Goal: Task Accomplishment & Management: Use online tool/utility

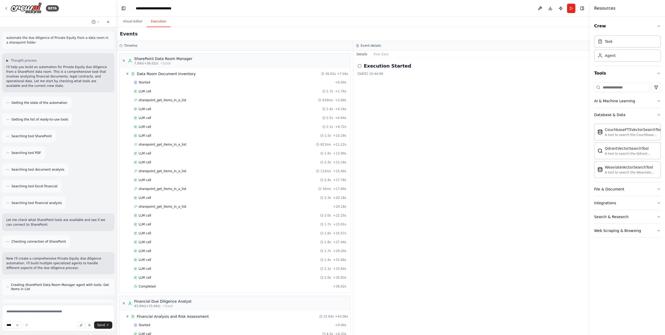
scroll to position [836, 0]
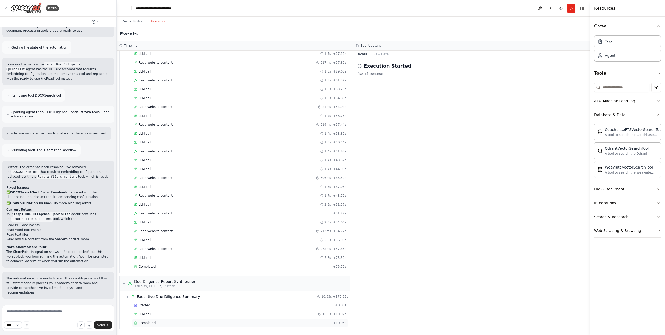
click at [271, 325] on div "Completed" at bounding box center [232, 323] width 197 height 4
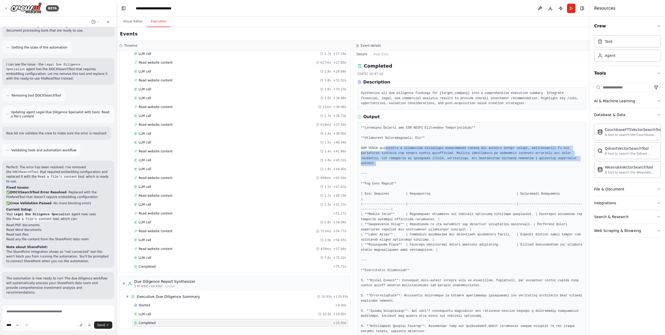
drag, startPoint x: 385, startPoint y: 150, endPoint x: 536, endPoint y: 158, distance: 151.2
click at [536, 158] on pre at bounding box center [472, 313] width 222 height 376
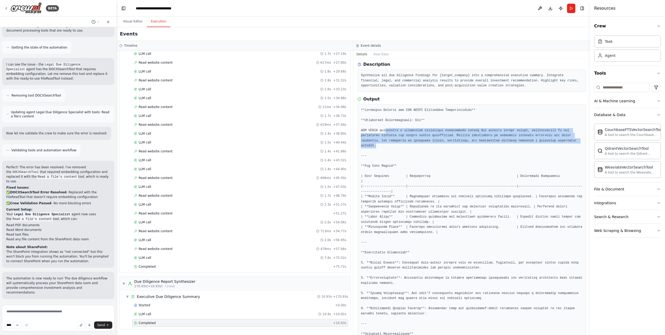
scroll to position [0, 0]
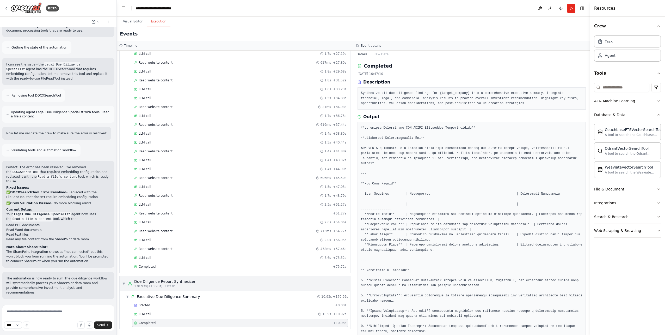
click at [124, 284] on span "▼" at bounding box center [123, 283] width 3 height 4
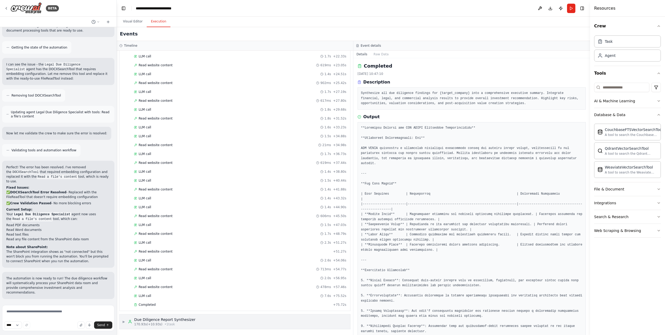
scroll to position [798, 0]
click at [124, 322] on span "▶" at bounding box center [123, 321] width 3 height 4
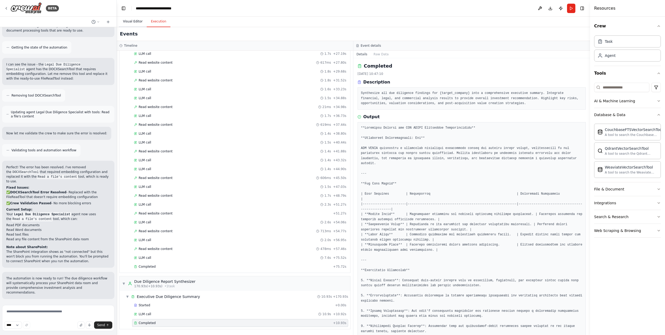
click at [131, 24] on button "Visual Editor" at bounding box center [133, 21] width 28 height 11
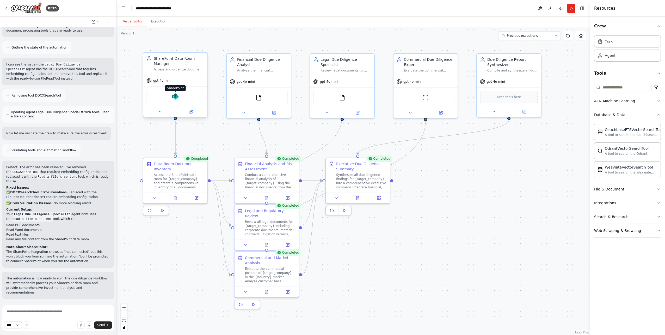
click at [177, 98] on img at bounding box center [175, 96] width 6 height 6
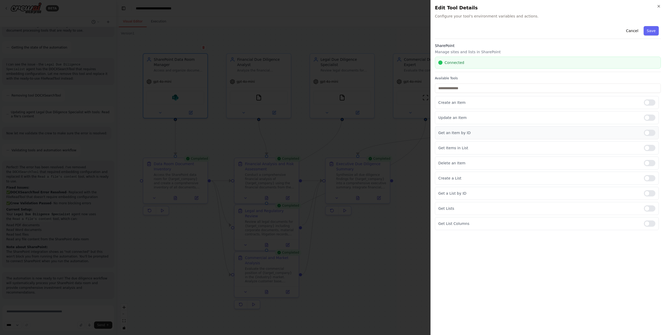
click at [566, 135] on p "Get an Item by ID" at bounding box center [540, 132] width 202 height 5
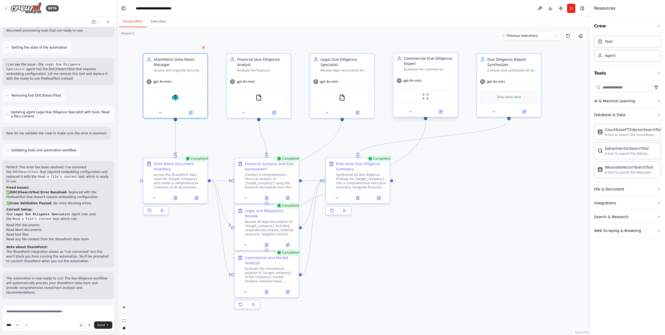
click at [424, 72] on div "Commercial Due Diligence Expert Evaluate the commercial aspects of {target_comp…" at bounding box center [426, 64] width 64 height 22
click at [453, 46] on icon at bounding box center [453, 47] width 3 height 3
click at [497, 181] on div ".deletable-edge-delete-btn { width: 20px; height: 20px; border: 0px solid #ffff…" at bounding box center [353, 181] width 473 height 308
click at [519, 37] on span "Previous executions" at bounding box center [522, 36] width 31 height 4
click at [509, 47] on div "37m ago" at bounding box center [533, 45] width 52 height 4
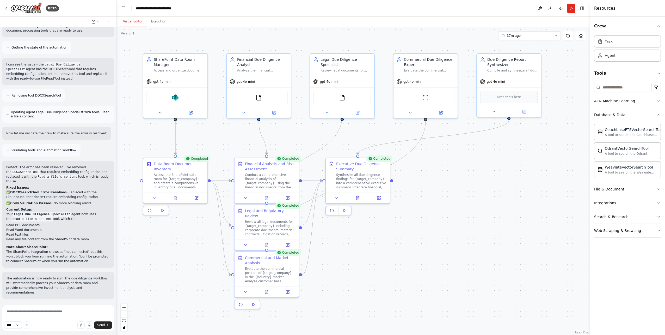
click at [533, 175] on div ".deletable-edge-delete-btn { width: 20px; height: 20px; border: 0px solid #ffff…" at bounding box center [353, 181] width 473 height 308
click at [155, 23] on button "Execution" at bounding box center [159, 21] width 24 height 11
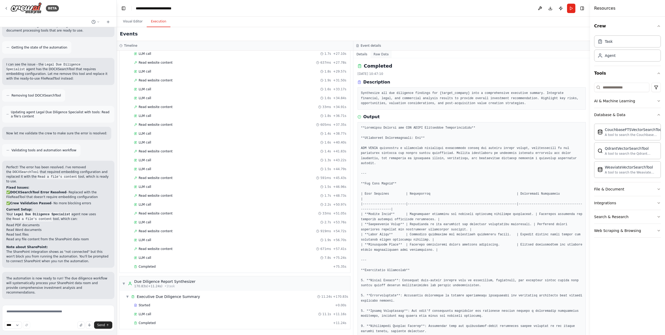
click at [380, 55] on button "Raw Data" at bounding box center [381, 54] width 21 height 7
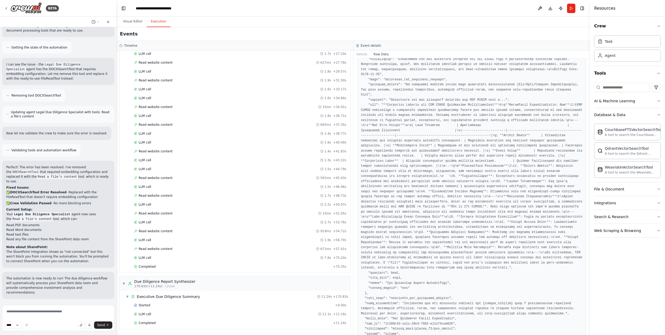
scroll to position [44, 0]
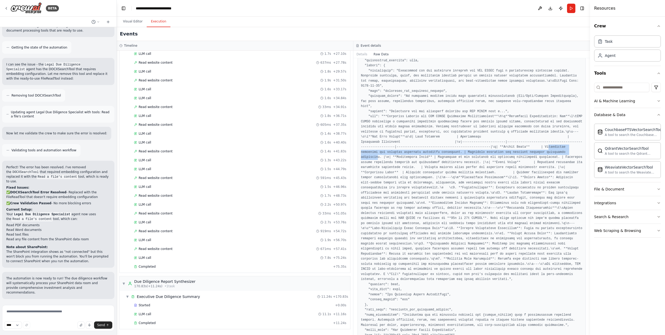
drag, startPoint x: 433, startPoint y: 135, endPoint x: 450, endPoint y: 141, distance: 18.2
drag, startPoint x: 450, startPoint y: 141, endPoint x: 504, endPoint y: 113, distance: 60.4
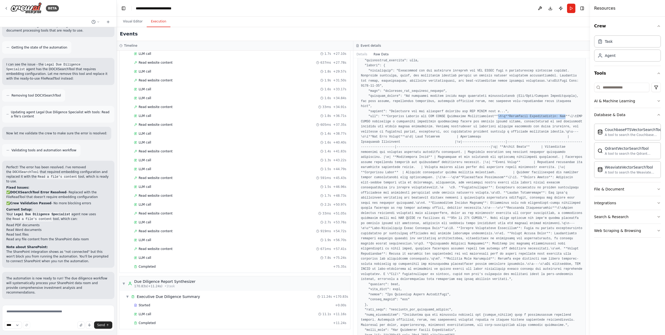
drag, startPoint x: 488, startPoint y: 106, endPoint x: 549, endPoint y: 106, distance: 61.5
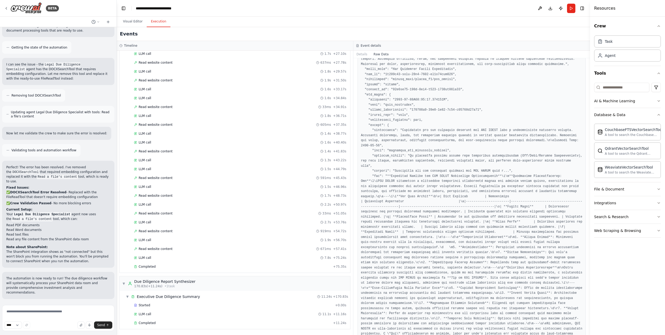
scroll to position [344, 0]
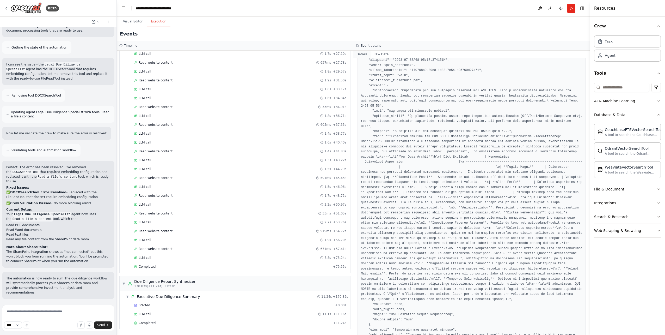
click at [359, 56] on button "Details" at bounding box center [362, 54] width 17 height 7
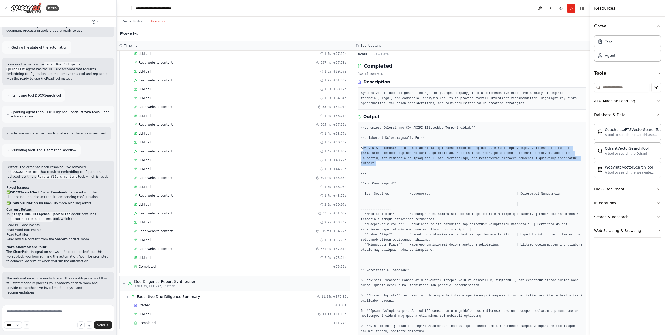
drag, startPoint x: 363, startPoint y: 149, endPoint x: 531, endPoint y: 159, distance: 167.7
click at [531, 159] on pre at bounding box center [472, 313] width 222 height 376
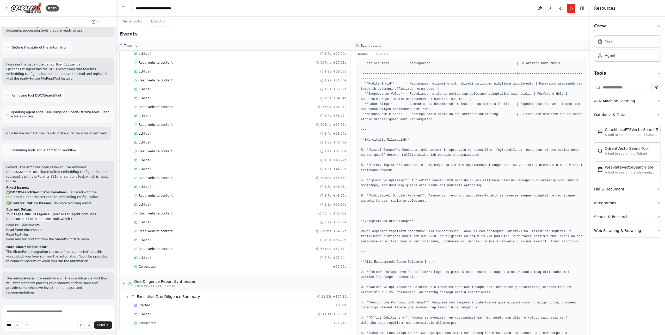
scroll to position [173, 0]
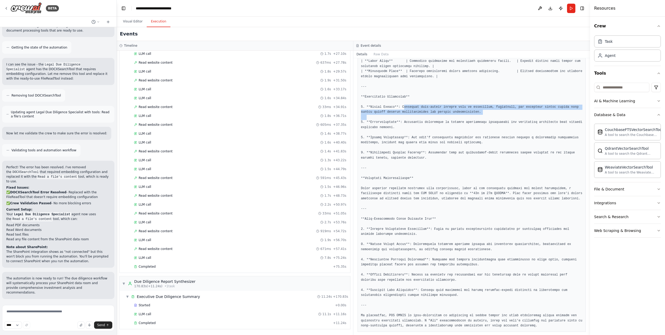
drag, startPoint x: 401, startPoint y: 102, endPoint x: 472, endPoint y: 114, distance: 71.4
click at [472, 114] on pre at bounding box center [472, 140] width 222 height 376
click at [412, 119] on pre at bounding box center [472, 140] width 222 height 376
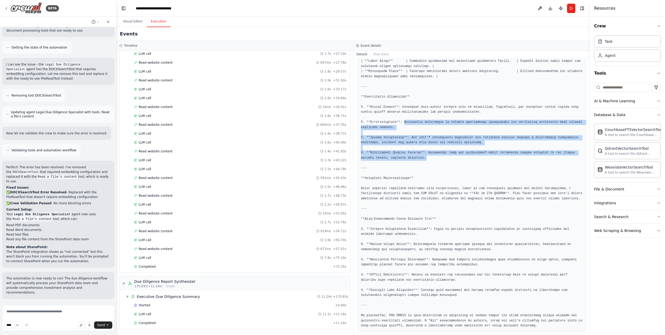
drag, startPoint x: 401, startPoint y: 117, endPoint x: 456, endPoint y: 155, distance: 66.6
click at [456, 155] on pre at bounding box center [472, 140] width 222 height 376
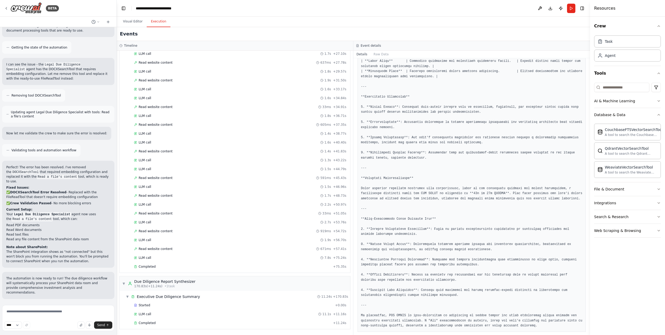
drag, startPoint x: 456, startPoint y: 155, endPoint x: 420, endPoint y: 104, distance: 62.2
click at [420, 104] on pre at bounding box center [472, 140] width 222 height 376
click at [160, 62] on span "Read website content" at bounding box center [156, 62] width 34 height 4
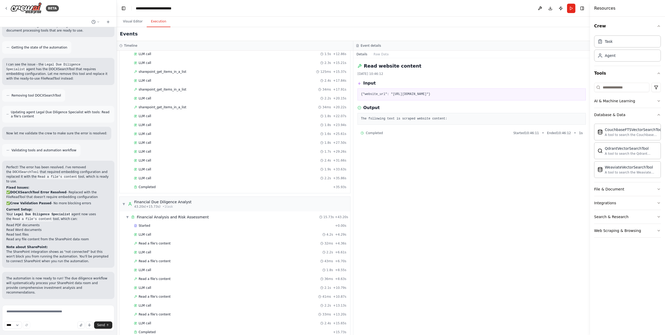
scroll to position [0, 0]
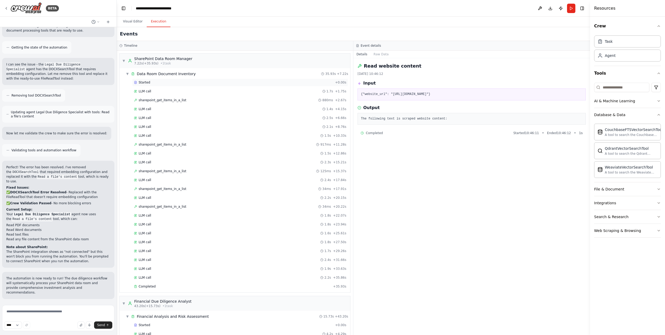
click at [148, 83] on span "Started" at bounding box center [144, 82] width 11 height 4
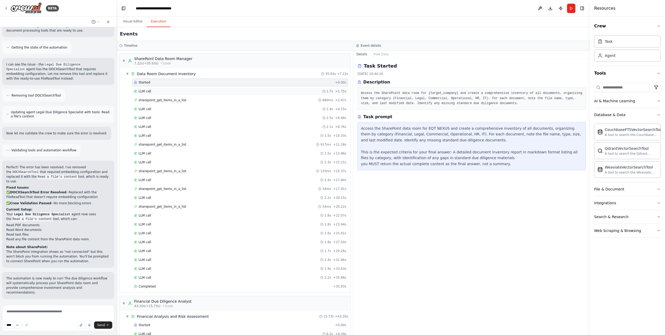
click at [153, 92] on div "LLM call 1.7s + 1.75s" at bounding box center [240, 91] width 212 height 4
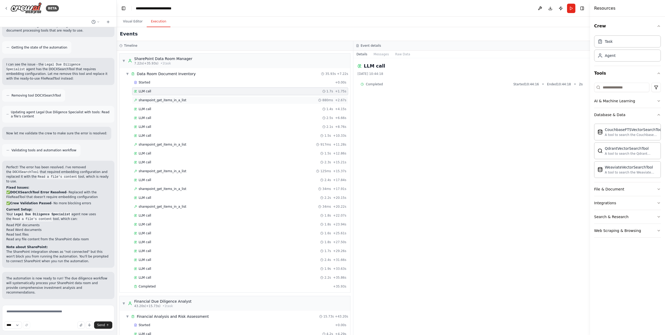
click at [168, 101] on span "sharepoint_get_items_in_a_list" at bounding box center [163, 100] width 48 height 4
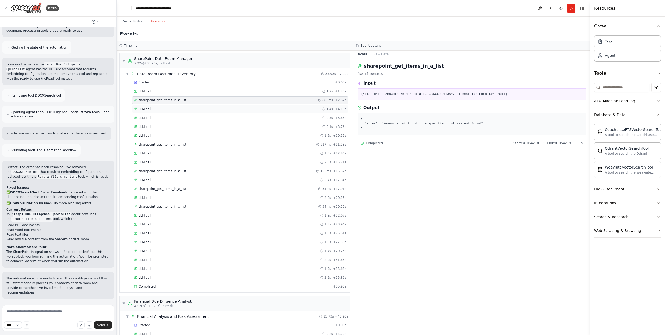
click at [159, 109] on div "LLM call 1.4s + 4.15s" at bounding box center [240, 109] width 212 height 4
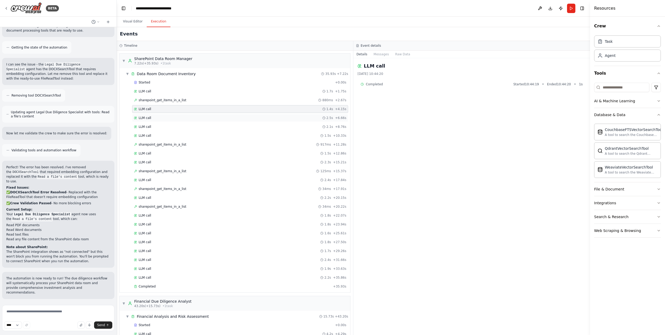
click at [161, 116] on div "LLM call 2.5s + 6.66s" at bounding box center [240, 118] width 212 height 4
click at [168, 145] on span "sharepoint_get_items_in_a_list" at bounding box center [163, 144] width 48 height 4
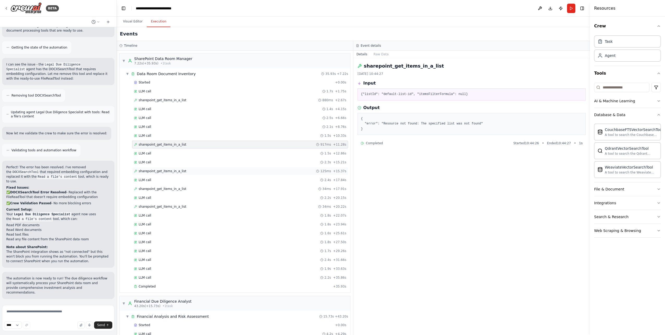
click at [173, 170] on span "sharepoint_get_items_in_a_list" at bounding box center [163, 171] width 48 height 4
click at [165, 101] on span "sharepoint_get_items_in_a_list" at bounding box center [163, 100] width 48 height 4
click at [173, 208] on span "sharepoint_get_items_in_a_list" at bounding box center [163, 206] width 48 height 4
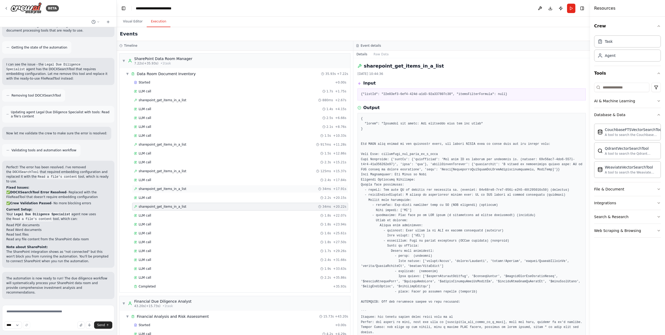
click at [155, 188] on span "sharepoint_get_items_in_a_list" at bounding box center [163, 189] width 48 height 4
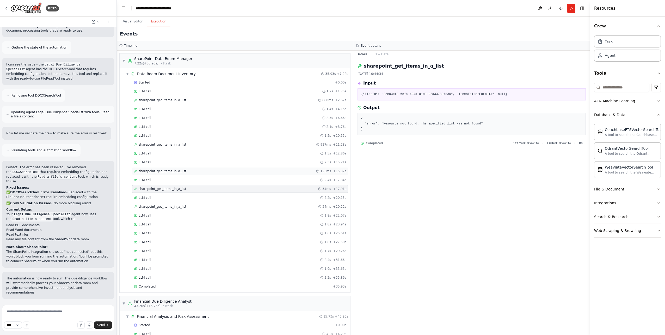
click at [172, 171] on span "sharepoint_get_items_in_a_list" at bounding box center [163, 171] width 48 height 4
click at [184, 60] on div "SharePoint Data Room Manager" at bounding box center [163, 58] width 58 height 5
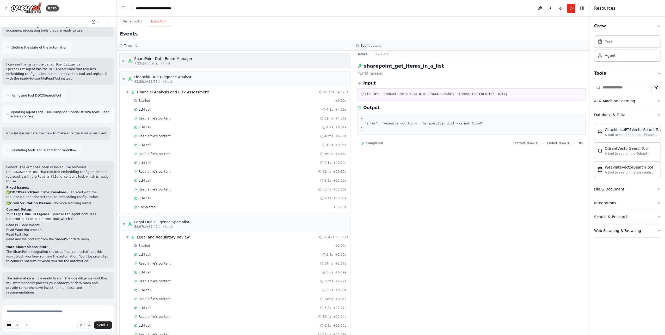
click at [184, 60] on div "SharePoint Data Room Manager" at bounding box center [163, 58] width 58 height 5
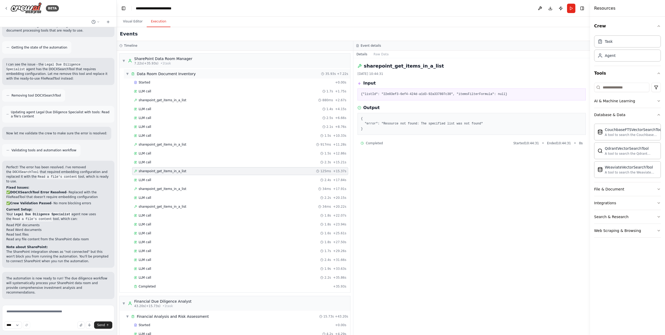
click at [182, 73] on span "Data Room Document Inventory" at bounding box center [166, 73] width 59 height 5
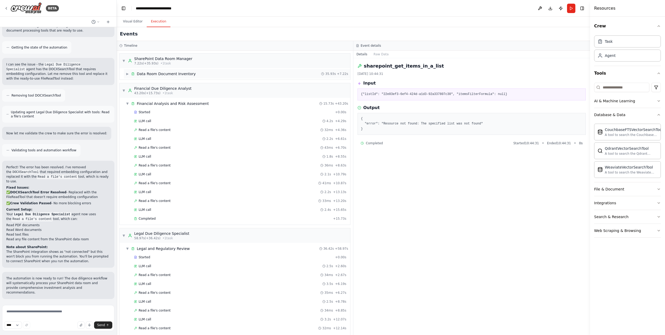
click at [182, 73] on span "Data Room Document Inventory" at bounding box center [166, 73] width 59 height 5
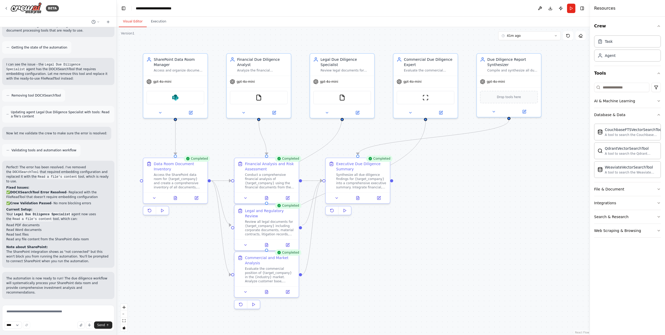
click at [128, 21] on button "Visual Editor" at bounding box center [133, 21] width 28 height 11
click at [167, 70] on div "Access and organize documents from the SharePoint data room for {target_company…" at bounding box center [179, 69] width 51 height 4
click at [179, 62] on div "SharePoint Data Room Manager" at bounding box center [179, 61] width 51 height 10
click at [174, 99] on img at bounding box center [175, 96] width 6 height 6
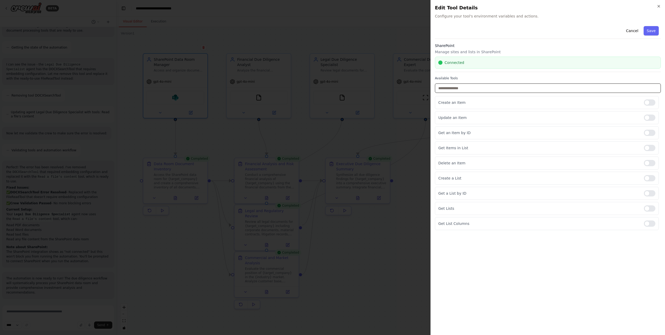
click at [513, 89] on input "text" at bounding box center [548, 87] width 226 height 9
click at [655, 133] on div at bounding box center [649, 133] width 11 height 6
click at [646, 146] on div at bounding box center [649, 148] width 11 height 6
click at [652, 32] on button "Save" at bounding box center [651, 30] width 15 height 9
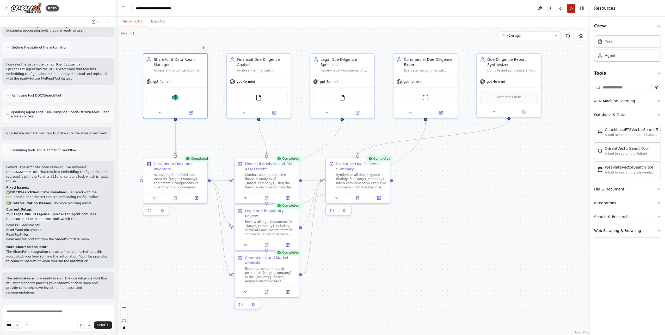
click at [570, 8] on button "Run" at bounding box center [571, 8] width 8 height 9
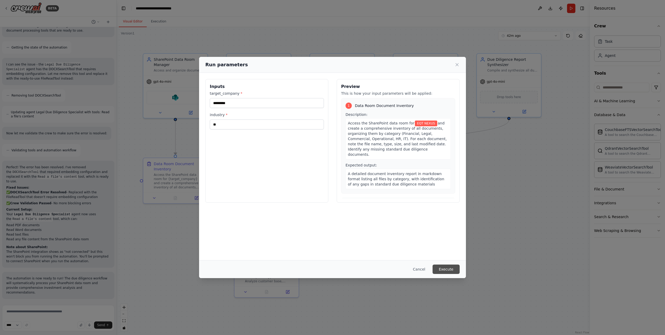
click at [449, 269] on button "Execute" at bounding box center [446, 268] width 27 height 9
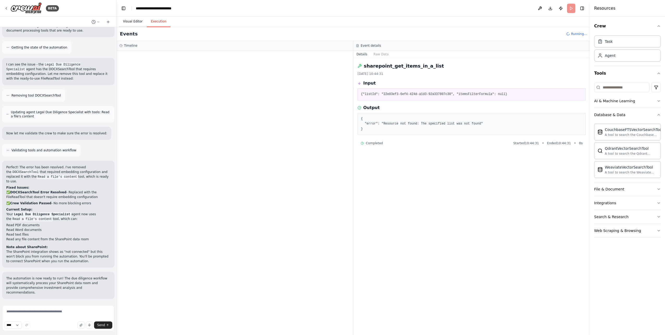
click at [134, 22] on button "Visual Editor" at bounding box center [133, 21] width 28 height 11
click at [156, 24] on button "Execution" at bounding box center [159, 21] width 24 height 11
click at [147, 89] on span "LLM call" at bounding box center [145, 91] width 13 height 4
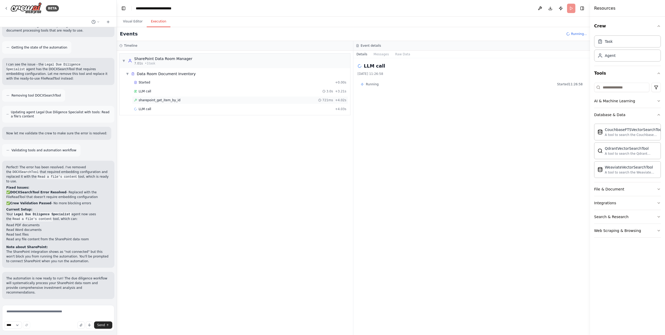
click at [166, 100] on span "sharepoint_get_item_by_id" at bounding box center [160, 100] width 42 height 4
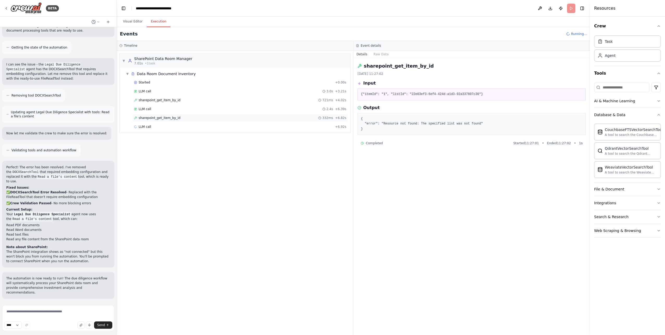
click at [171, 118] on span "sharepoint_get_item_by_id" at bounding box center [160, 118] width 42 height 4
click at [571, 8] on header "**********" at bounding box center [353, 8] width 473 height 17
click at [576, 34] on span "Running..." at bounding box center [579, 34] width 16 height 4
click at [313, 155] on div "sharepoint_get_item_by_id 207ms + 17.03s" at bounding box center [240, 153] width 212 height 4
click at [539, 7] on button at bounding box center [540, 8] width 8 height 9
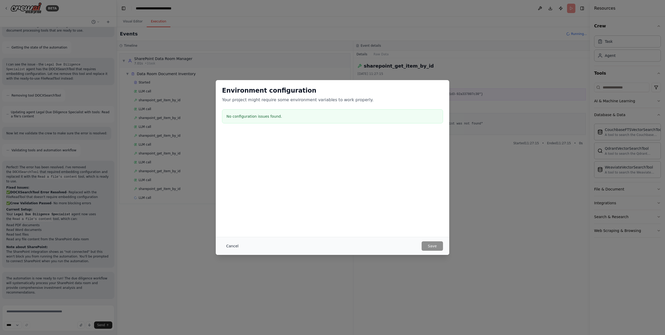
click at [233, 247] on button "Cancel" at bounding box center [232, 245] width 21 height 9
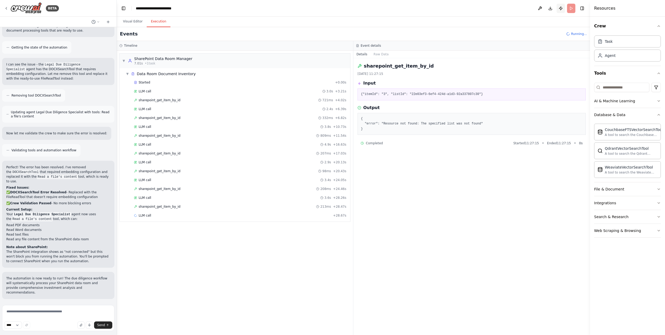
click at [561, 9] on button "Publish" at bounding box center [561, 8] width 8 height 9
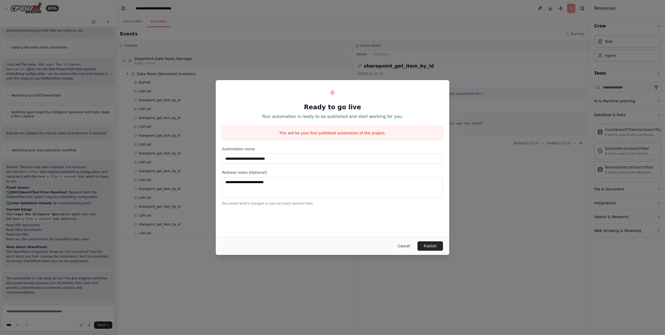
click at [406, 247] on button "Cancel" at bounding box center [404, 245] width 21 height 9
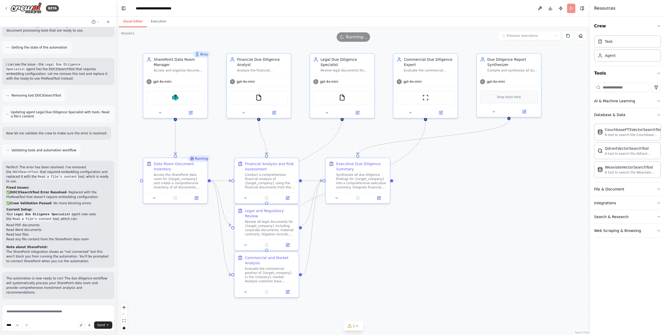
click at [129, 24] on button "Visual Editor" at bounding box center [133, 21] width 28 height 11
click at [350, 39] on span "Running..." at bounding box center [356, 37] width 21 height 6
click at [359, 326] on icon at bounding box center [357, 326] width 4 height 4
click at [423, 269] on div ".deletable-edge-delete-btn { width: 20px; height: 20px; border: 0px solid #ffff…" at bounding box center [353, 181] width 473 height 308
click at [176, 98] on img at bounding box center [175, 96] width 6 height 6
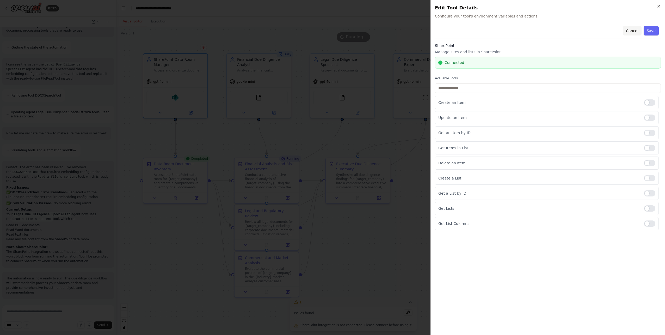
click at [631, 29] on button "Cancel" at bounding box center [632, 30] width 19 height 9
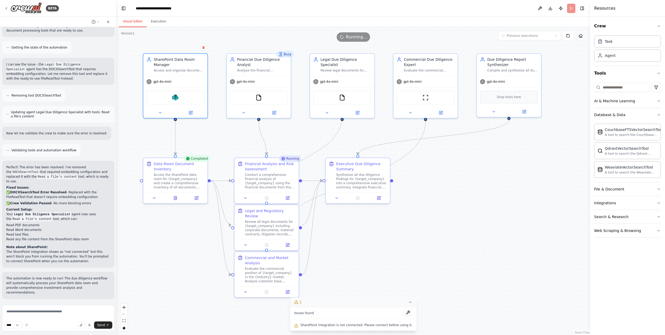
click at [581, 36] on icon at bounding box center [581, 36] width 4 height 4
click at [434, 45] on div ".deletable-edge-delete-btn { width: 20px; height: 20px; border: 0px solid #ffff…" at bounding box center [353, 181] width 473 height 308
click at [156, 21] on button "Execution" at bounding box center [159, 21] width 24 height 11
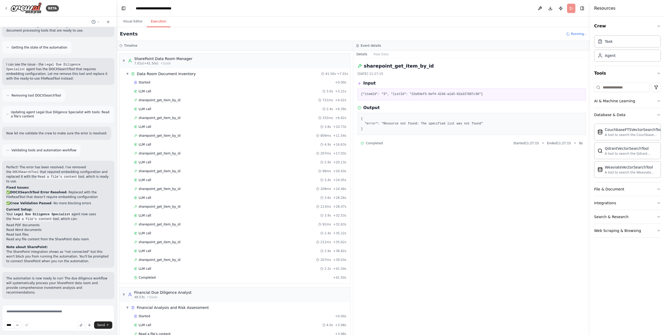
click at [578, 34] on span "Running..." at bounding box center [579, 34] width 16 height 4
click at [132, 20] on button "Visual Editor" at bounding box center [133, 21] width 28 height 11
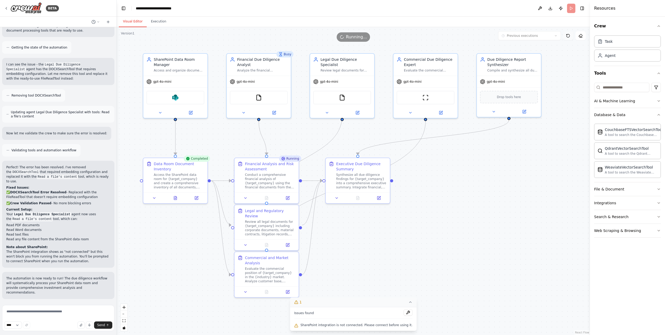
click at [568, 36] on icon at bounding box center [568, 36] width 4 height 4
click at [623, 39] on div "Task" at bounding box center [627, 41] width 67 height 12
click at [624, 56] on div "Agent" at bounding box center [627, 55] width 67 height 12
click at [656, 88] on html "BETA automate the due diligence of Private Equity from a data room in a sharepo…" at bounding box center [332, 167] width 665 height 335
click at [620, 87] on html "BETA automate the due diligence of Private Equity from a data room in a sharepo…" at bounding box center [332, 167] width 665 height 335
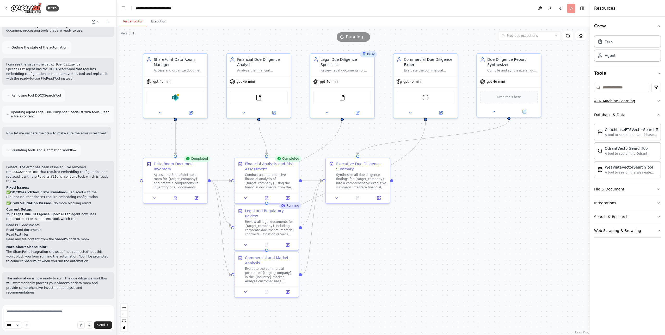
click at [657, 101] on button "AI & Machine Learning" at bounding box center [627, 101] width 67 height 14
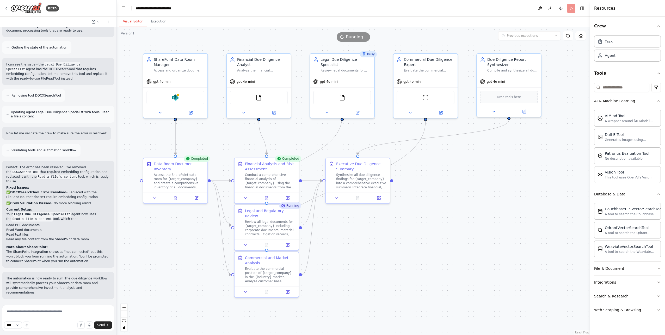
click at [521, 168] on div ".deletable-edge-delete-btn { width: 20px; height: 20px; border: 0px solid #ffff…" at bounding box center [353, 181] width 473 height 308
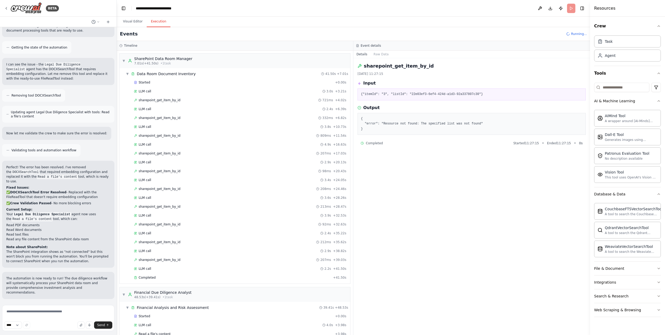
click at [157, 23] on button "Execution" at bounding box center [159, 21] width 24 height 11
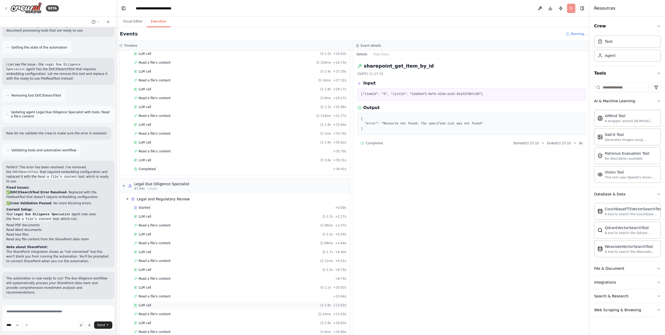
scroll to position [413, 0]
click at [179, 316] on div "Read a file's content 8ms + 16.90s" at bounding box center [240, 314] width 212 height 4
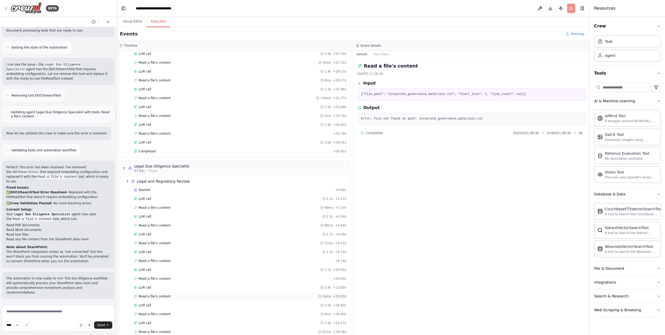
click at [158, 295] on span "Read a file's content" at bounding box center [155, 296] width 32 height 4
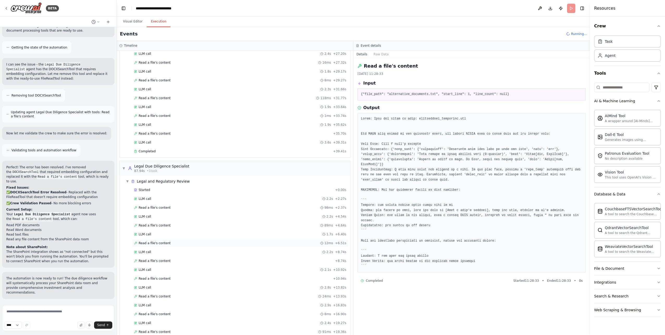
click at [161, 242] on span "Read a file's content" at bounding box center [155, 243] width 32 height 4
click at [162, 209] on span "Read a file's content" at bounding box center [155, 207] width 32 height 4
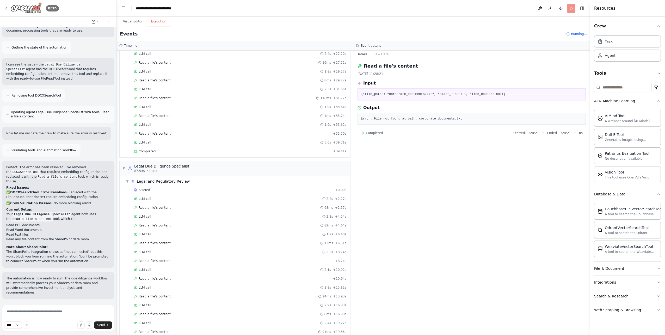
click at [5, 5] on div "BETA" at bounding box center [31, 8] width 55 height 12
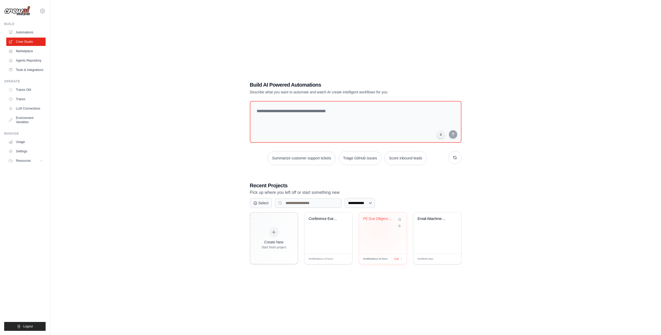
click at [379, 228] on div "PE Due Diligence Automation" at bounding box center [383, 232] width 48 height 41
click at [31, 70] on link "Tools & Integrations" at bounding box center [26, 70] width 39 height 8
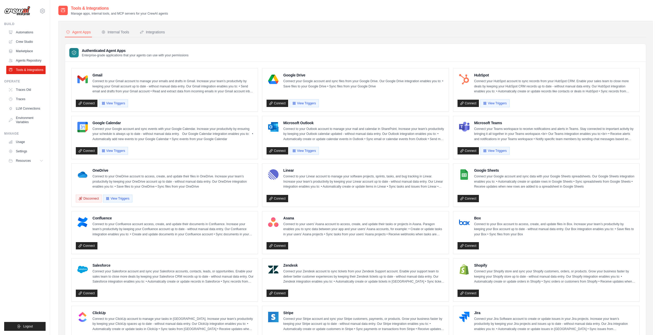
click at [117, 182] on p "Connect to your OneDrive account to access, create, and update their files in O…" at bounding box center [173, 181] width 161 height 15
click at [117, 197] on button "View Triggers" at bounding box center [117, 198] width 29 height 8
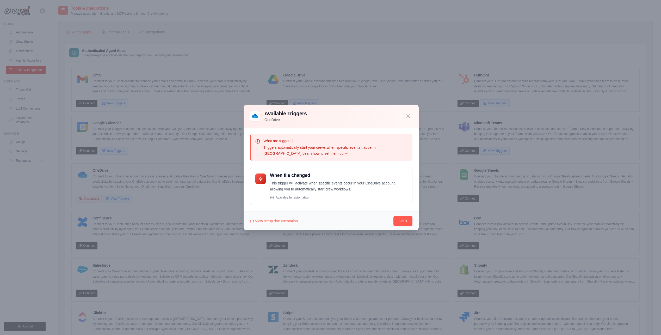
drag, startPoint x: 308, startPoint y: 148, endPoint x: 358, endPoint y: 148, distance: 50.8
click at [358, 148] on p "Triggers automatically start your crews when specific events happen in OneDrive…" at bounding box center [336, 150] width 145 height 12
drag, startPoint x: 408, startPoint y: 116, endPoint x: 382, endPoint y: 116, distance: 26.1
click at [382, 116] on div "Available Triggers OneDrive" at bounding box center [331, 116] width 163 height 13
click at [409, 115] on icon "button" at bounding box center [408, 115] width 3 height 3
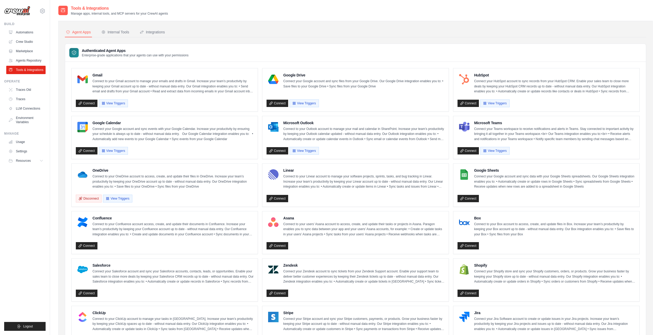
click at [151, 181] on p "Connect to your OneDrive account to access, create, and update their files in O…" at bounding box center [173, 181] width 161 height 15
drag, startPoint x: 133, startPoint y: 177, endPoint x: 184, endPoint y: 181, distance: 51.0
click at [184, 181] on p "Connect to your OneDrive account to access, create, and update their files in O…" at bounding box center [173, 181] width 161 height 15
drag, startPoint x: 184, startPoint y: 181, endPoint x: 167, endPoint y: 178, distance: 16.9
click at [167, 178] on p "Connect to your OneDrive account to access, create, and update their files in O…" at bounding box center [173, 181] width 161 height 15
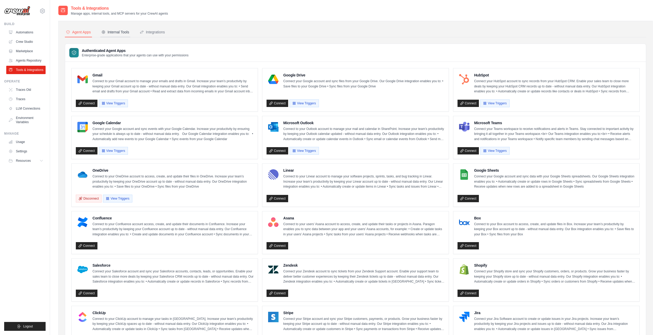
click at [110, 34] on div "Internal Tools" at bounding box center [115, 31] width 28 height 5
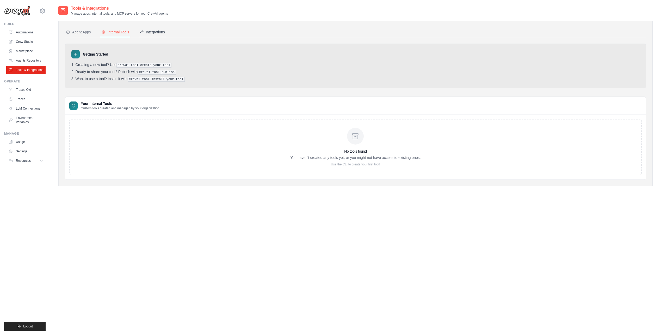
click at [154, 33] on div "Integrations" at bounding box center [152, 31] width 25 height 5
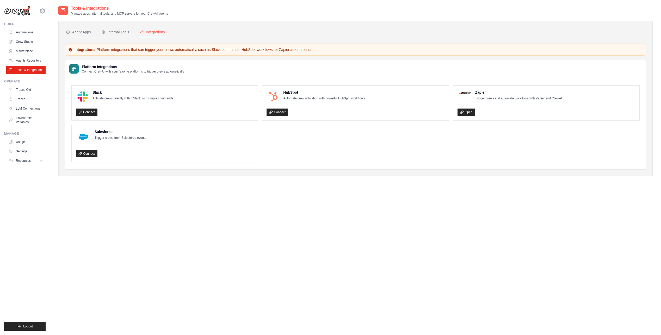
drag, startPoint x: 130, startPoint y: 50, endPoint x: 332, endPoint y: 48, distance: 201.3
click at [332, 48] on p "Integrations: Platform integrations that can trigger your crews automatically, …" at bounding box center [355, 49] width 575 height 5
click at [79, 32] on div "Agent Apps" at bounding box center [78, 31] width 25 height 5
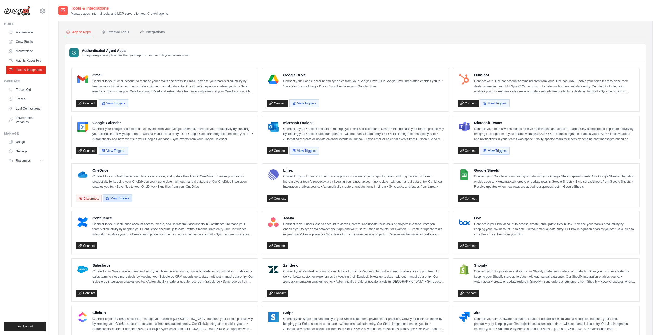
click at [125, 198] on button "View Triggers" at bounding box center [117, 198] width 29 height 8
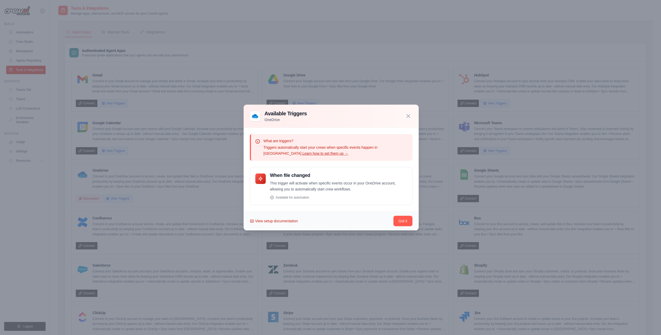
click at [288, 221] on span "View setup documentation" at bounding box center [276, 220] width 43 height 5
click at [409, 115] on icon "button" at bounding box center [408, 116] width 6 height 6
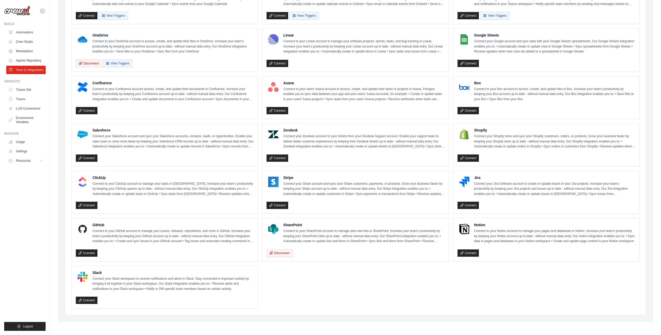
scroll to position [135, 0]
drag, startPoint x: 335, startPoint y: 232, endPoint x: 396, endPoint y: 240, distance: 61.3
click at [396, 240] on p "Connect to your SharePoint account to manage sites and lists in SharePoint. Inc…" at bounding box center [363, 235] width 161 height 15
click at [27, 32] on link "Automations" at bounding box center [26, 32] width 39 height 8
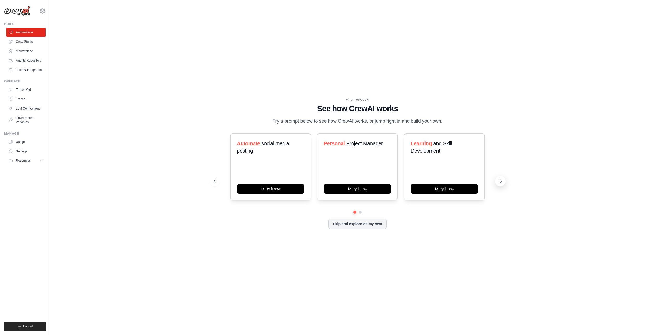
click at [499, 182] on icon at bounding box center [500, 180] width 5 height 5
click at [28, 52] on link "Marketplace" at bounding box center [26, 51] width 39 height 8
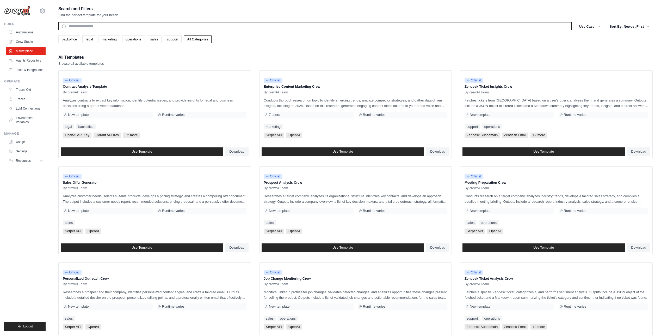
click at [89, 26] on input "text" at bounding box center [315, 26] width 514 height 8
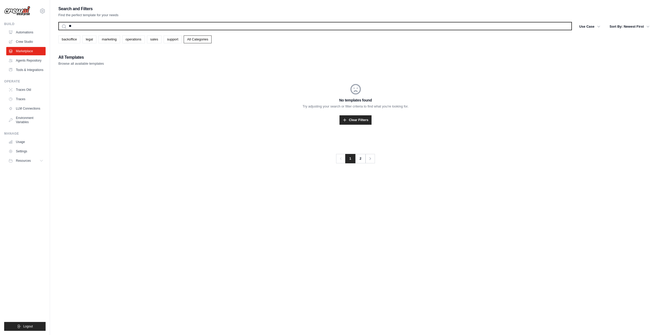
type input "*"
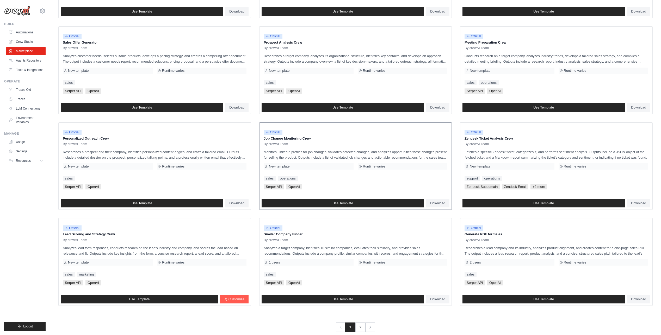
scroll to position [148, 0]
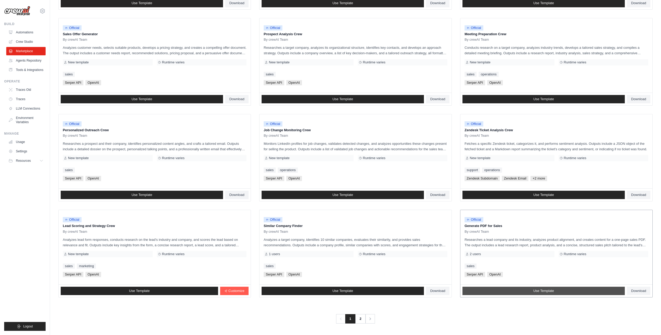
click at [552, 290] on span "Use Template" at bounding box center [544, 291] width 21 height 4
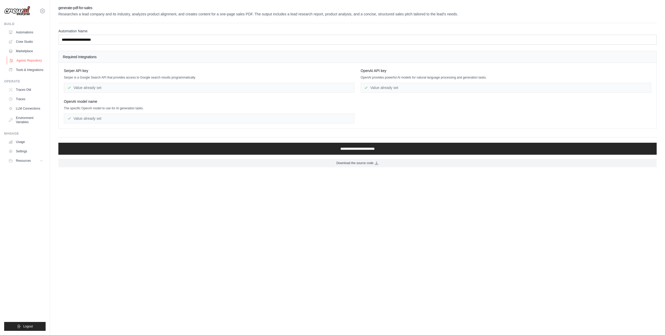
click at [26, 60] on link "Agents Repository" at bounding box center [26, 60] width 39 height 8
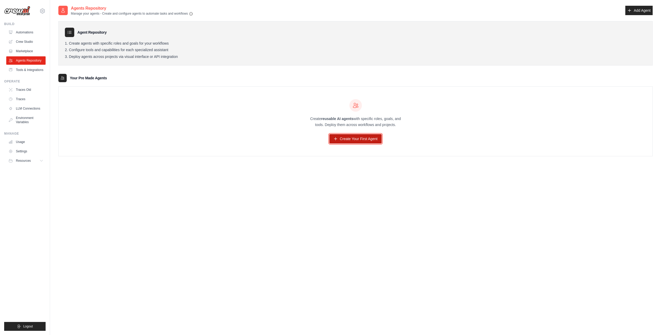
click at [360, 139] on link "Create Your First Agent" at bounding box center [356, 138] width 52 height 9
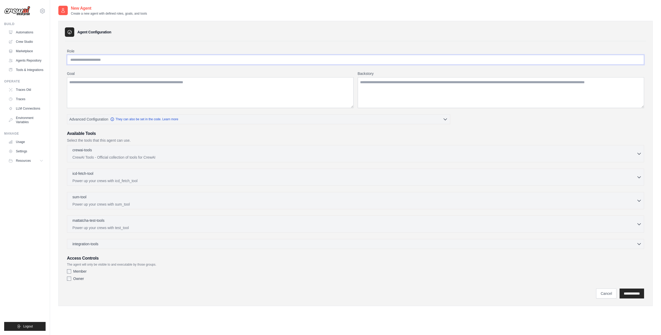
click at [84, 63] on input "Role" at bounding box center [355, 60] width 577 height 10
type input "*"
type input "**********"
click at [240, 90] on textarea "Goal" at bounding box center [210, 92] width 287 height 31
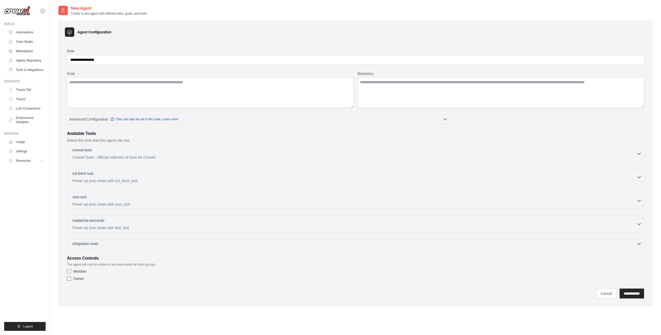
click at [640, 242] on icon "button" at bounding box center [639, 243] width 5 height 5
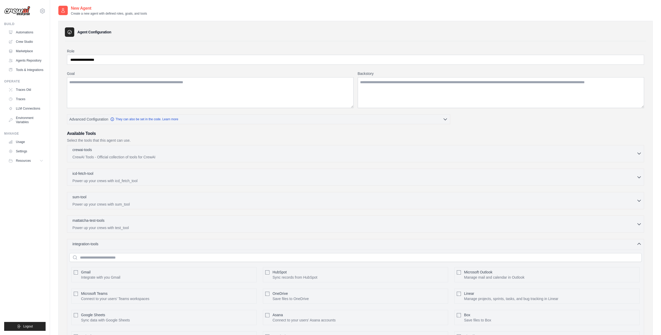
click at [640, 155] on icon "button" at bounding box center [639, 153] width 5 height 5
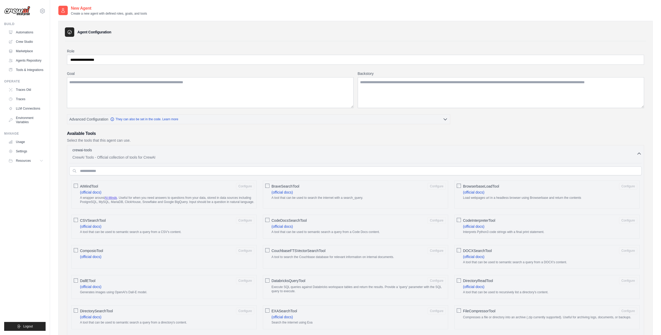
click at [149, 170] on input "text" at bounding box center [355, 170] width 573 height 9
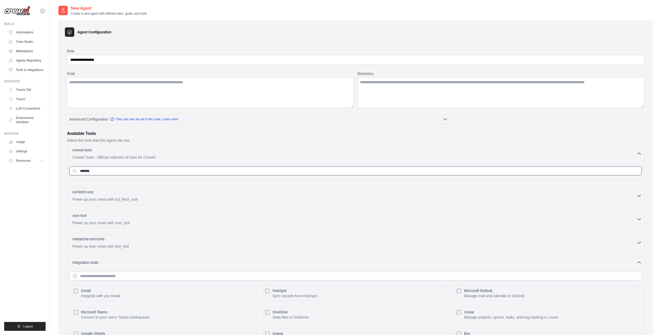
type input "********"
drag, startPoint x: 176, startPoint y: 172, endPoint x: -1, endPoint y: 169, distance: 177.0
click at [0, 169] on html "cryptobbel@gmail.com Settings Build Automations" at bounding box center [330, 241] width 661 height 483
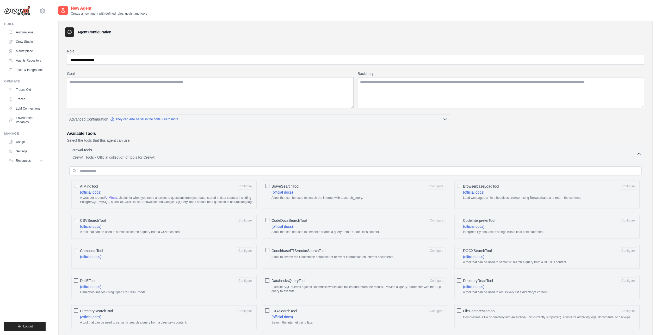
click at [118, 171] on input "text" at bounding box center [355, 170] width 573 height 9
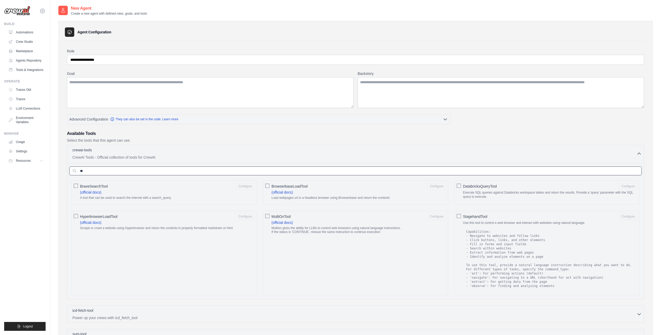
type input "*"
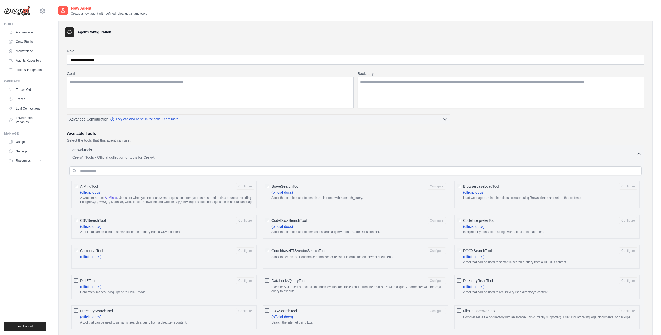
click at [636, 153] on div "crewai-tools 0 selected" at bounding box center [354, 150] width 564 height 6
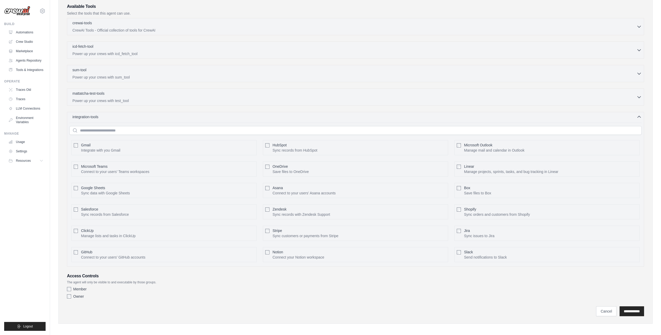
scroll to position [129, 0]
click at [22, 39] on link "Crew Studio" at bounding box center [26, 42] width 39 height 8
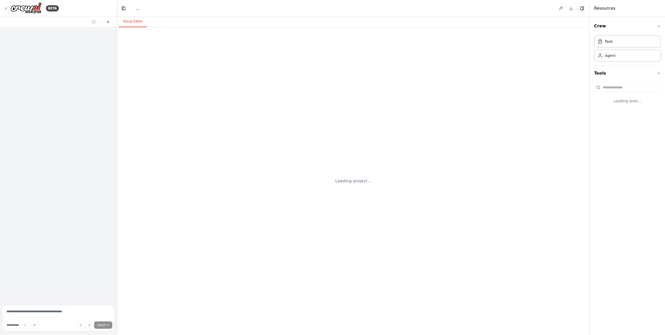
select select "****"
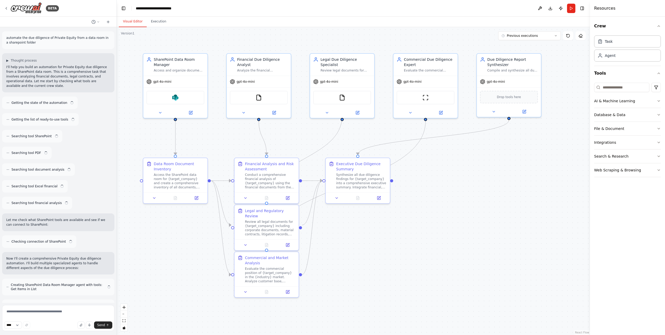
scroll to position [732, 0]
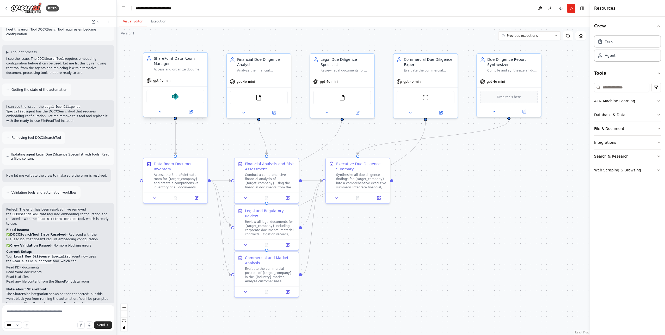
click at [173, 69] on div "Access and organize documents from the SharePoint data room for {target_company…" at bounding box center [179, 69] width 51 height 4
click at [165, 84] on div "gpt-4o-mini" at bounding box center [175, 80] width 64 height 11
click at [162, 111] on icon at bounding box center [160, 111] width 4 height 4
click at [159, 112] on icon at bounding box center [160, 111] width 4 height 4
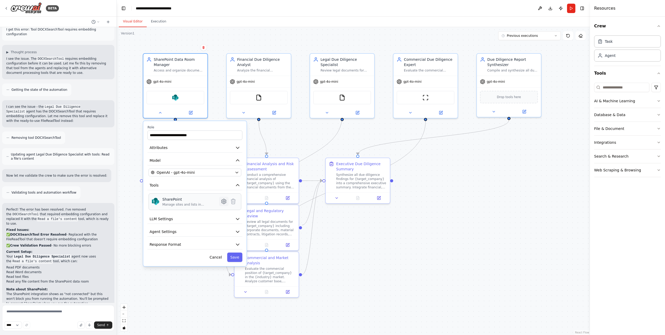
click at [222, 202] on icon at bounding box center [224, 201] width 4 height 5
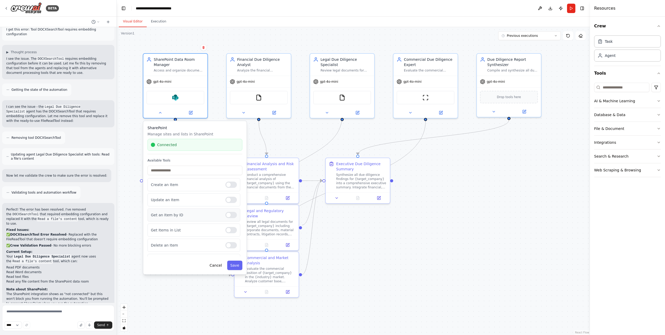
click at [226, 216] on div at bounding box center [231, 215] width 11 height 6
click at [229, 230] on div at bounding box center [231, 230] width 11 height 6
click at [216, 264] on button "Cancel" at bounding box center [215, 264] width 19 height 9
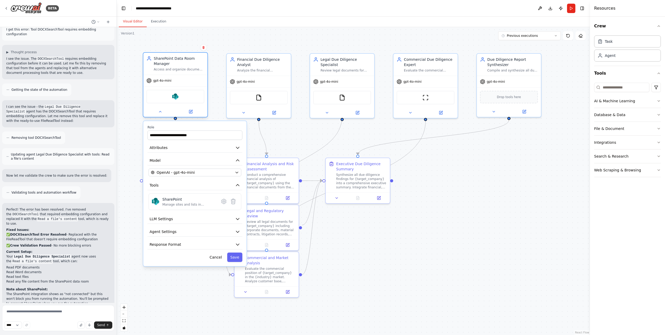
click at [178, 78] on div "gpt-4o-mini" at bounding box center [175, 80] width 64 height 11
click at [223, 201] on icon at bounding box center [224, 201] width 4 height 5
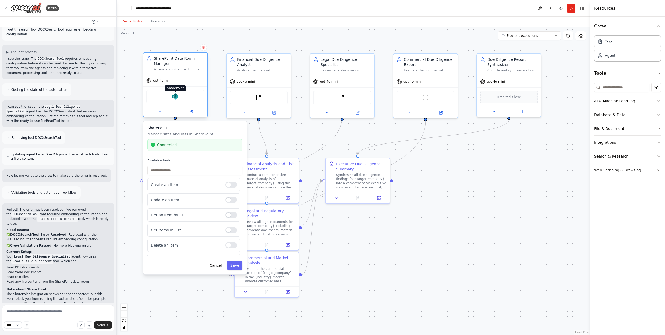
click at [175, 96] on img at bounding box center [175, 96] width 6 height 6
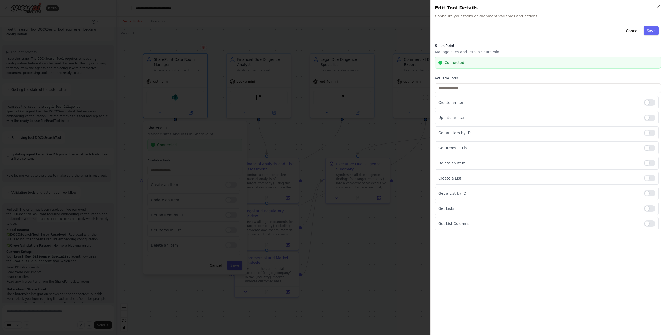
click at [616, 63] on div "Connected" at bounding box center [548, 62] width 219 height 5
click at [637, 30] on button "Cancel" at bounding box center [632, 30] width 19 height 9
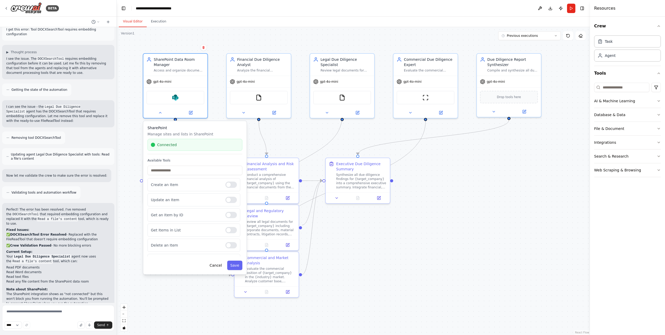
click at [341, 38] on div ".deletable-edge-delete-btn { width: 20px; height: 20px; border: 0px solid #ffff…" at bounding box center [353, 181] width 473 height 308
click at [190, 113] on icon at bounding box center [191, 111] width 4 height 4
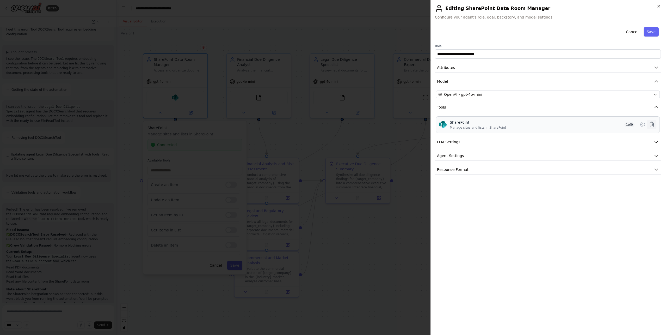
click at [652, 124] on icon at bounding box center [652, 124] width 6 height 6
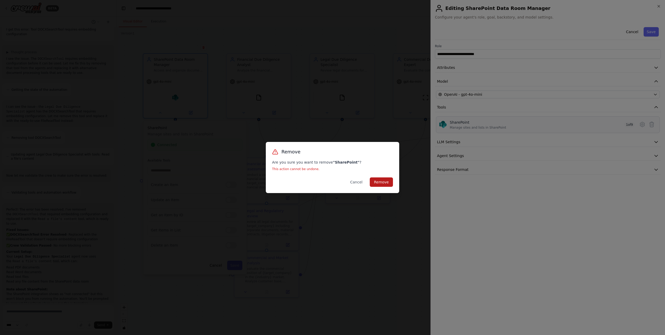
click at [383, 181] on button "Remove" at bounding box center [381, 181] width 23 height 9
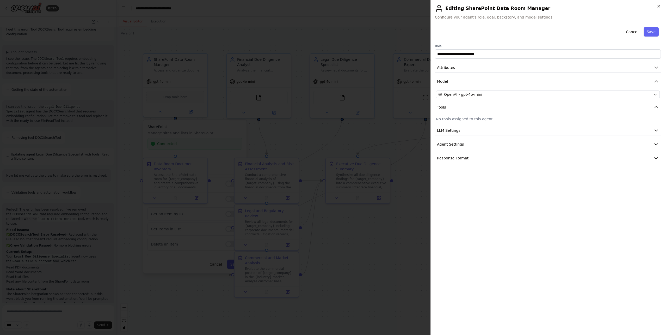
click at [470, 118] on p "No tools assigned to this agent." at bounding box center [548, 118] width 224 height 5
click at [469, 118] on p "No tools assigned to this agent." at bounding box center [548, 118] width 224 height 5
click at [656, 28] on button "Save" at bounding box center [651, 31] width 15 height 9
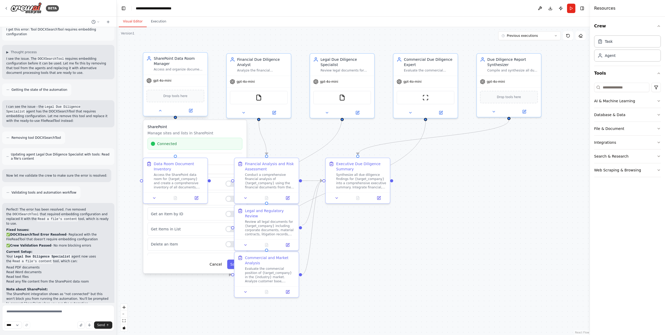
click at [177, 96] on span "Drop tools here" at bounding box center [175, 95] width 24 height 5
click at [634, 86] on input at bounding box center [621, 87] width 55 height 9
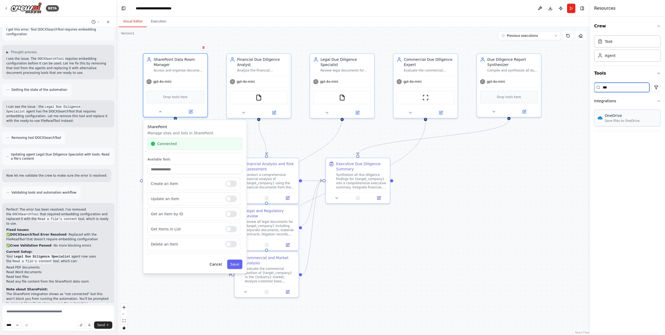
type input "***"
click at [175, 95] on img at bounding box center [175, 96] width 6 height 6
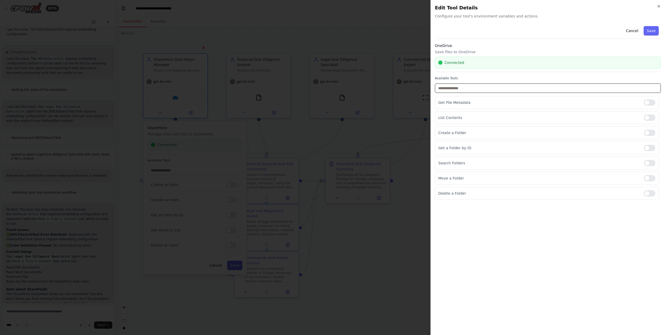
click at [623, 89] on input "text" at bounding box center [548, 87] width 226 height 9
click at [526, 64] on div "Connected" at bounding box center [548, 62] width 219 height 5
click at [650, 103] on div at bounding box center [649, 102] width 11 height 6
click at [649, 119] on div at bounding box center [649, 117] width 11 height 6
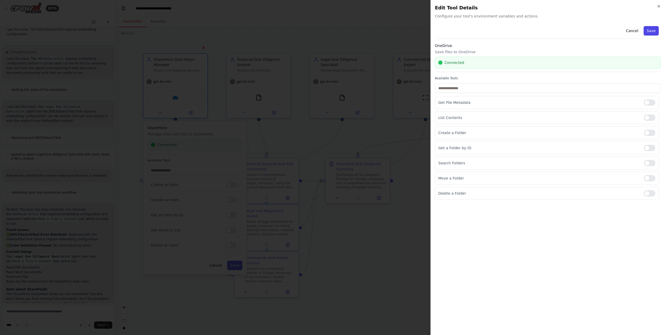
click at [652, 31] on button "Save" at bounding box center [651, 30] width 15 height 9
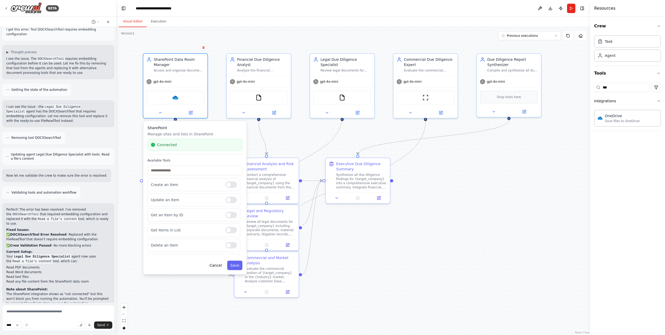
click at [454, 161] on div ".deletable-edge-delete-btn { width: 20px; height: 20px; border: 0px solid #ffff…" at bounding box center [353, 181] width 473 height 308
click at [224, 40] on div ".deletable-edge-delete-btn { width: 20px; height: 20px; border: 0px solid #ffff…" at bounding box center [353, 181] width 473 height 308
click at [297, 138] on div ".deletable-edge-delete-btn { width: 20px; height: 20px; border: 0px solid #ffff…" at bounding box center [353, 181] width 473 height 308
click at [266, 65] on div "Financial Due Diligence Analyst" at bounding box center [264, 61] width 51 height 10
click at [287, 48] on icon at bounding box center [288, 47] width 3 height 3
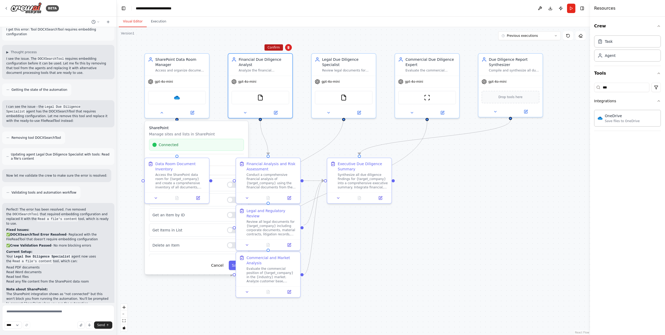
click at [271, 48] on button "Confirm" at bounding box center [274, 47] width 19 height 6
click at [331, 60] on div "Legal Due Diligence Specialist" at bounding box center [347, 61] width 51 height 10
click at [372, 47] on icon at bounding box center [372, 47] width 2 height 3
click at [356, 49] on button "Confirm" at bounding box center [357, 47] width 19 height 6
click at [408, 62] on div "Commercial Due Diligence Expert" at bounding box center [431, 61] width 51 height 10
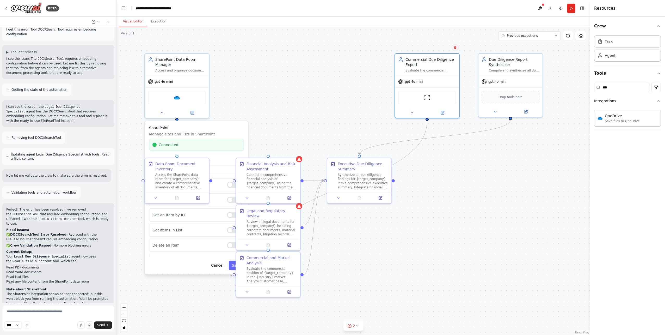
click at [458, 47] on button at bounding box center [455, 47] width 7 height 7
click at [455, 48] on icon at bounding box center [455, 47] width 2 height 3
click at [440, 48] on button "Confirm" at bounding box center [440, 47] width 19 height 6
click at [498, 59] on div "Due Diligence Report Synthesizer" at bounding box center [514, 61] width 51 height 10
click at [538, 50] on button at bounding box center [539, 47] width 7 height 7
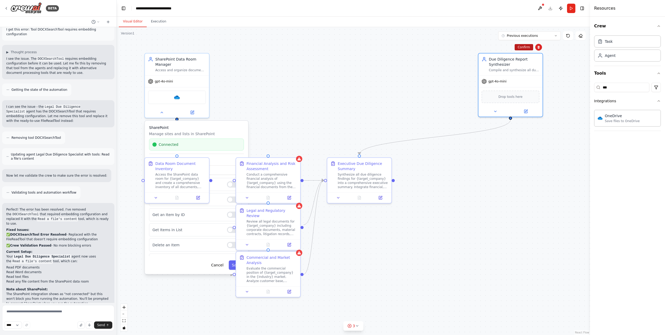
click at [522, 46] on button "Confirm" at bounding box center [524, 47] width 19 height 6
click at [256, 171] on div "Conduct a comprehensive financial analysis of {target_company} using the financ…" at bounding box center [272, 179] width 51 height 17
click at [295, 153] on icon at bounding box center [296, 151] width 3 height 3
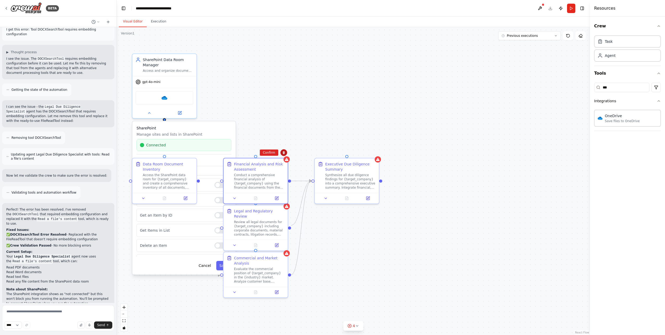
drag, startPoint x: 296, startPoint y: 151, endPoint x: 284, endPoint y: 151, distance: 12.5
click at [284, 151] on icon at bounding box center [283, 152] width 3 height 3
click at [272, 151] on button "Confirm" at bounding box center [269, 152] width 19 height 6
click at [288, 110] on div ".deletable-edge-delete-btn { width: 20px; height: 20px; border: 0px solid #ffff…" at bounding box center [353, 181] width 473 height 308
click at [166, 66] on div "SharePoint Data Room Manager Access and organize documents from the SharePoint …" at bounding box center [168, 64] width 51 height 16
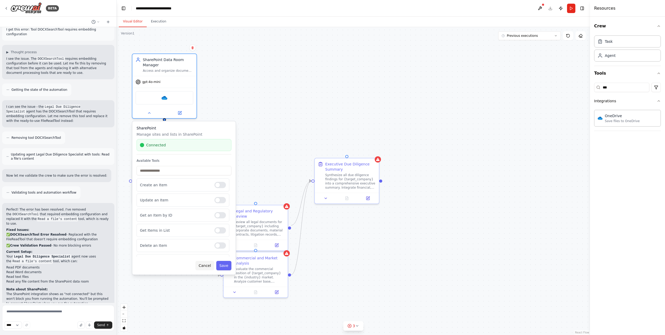
click at [208, 265] on button "Cancel" at bounding box center [205, 265] width 19 height 9
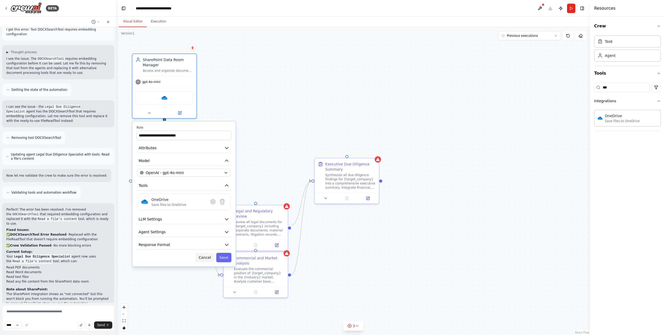
click at [208, 259] on button "Cancel" at bounding box center [205, 257] width 19 height 9
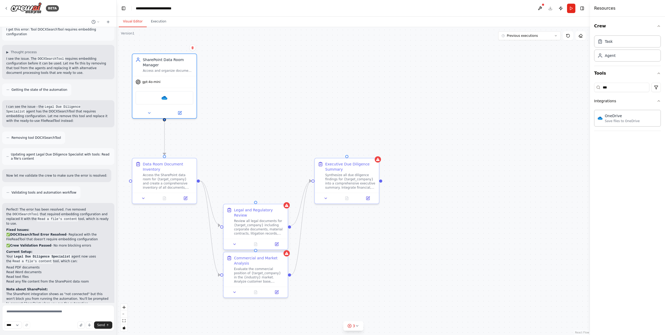
click at [259, 219] on div "Review all legal documents for {target_company} including corporate documents, …" at bounding box center [259, 227] width 51 height 17
click at [284, 199] on icon at bounding box center [284, 199] width 2 height 3
click at [271, 200] on button "Confirm" at bounding box center [269, 199] width 19 height 6
click at [264, 260] on div "Commercial and Market Analysis" at bounding box center [259, 259] width 51 height 10
click at [286, 245] on button at bounding box center [284, 246] width 7 height 7
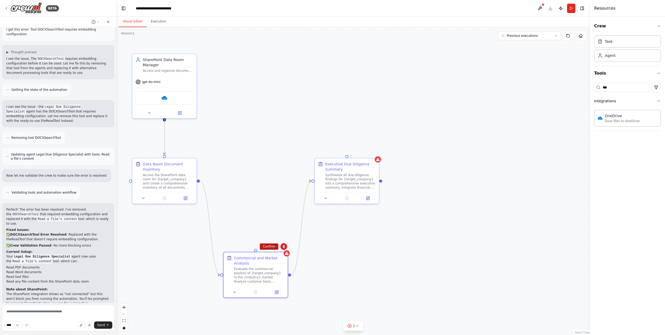
click at [271, 248] on button "Confirm" at bounding box center [269, 246] width 19 height 6
click at [271, 247] on button "Confirm" at bounding box center [269, 246] width 19 height 6
click at [271, 246] on button "Confirm" at bounding box center [271, 246] width 19 height 6
click at [351, 171] on div "Executive Due Diligence Summary Synthesize all due diligence findings for {targ…" at bounding box center [352, 174] width 51 height 28
click at [376, 151] on icon at bounding box center [376, 152] width 3 height 3
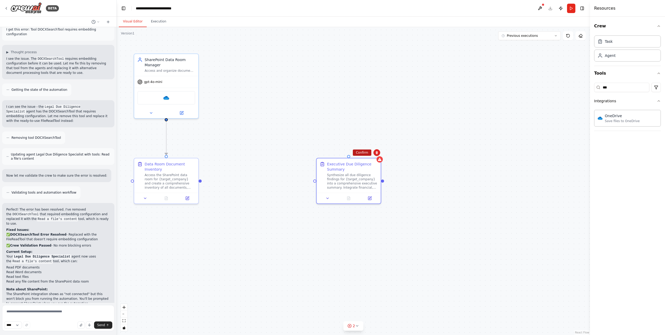
click at [360, 153] on button "Confirm" at bounding box center [362, 152] width 19 height 6
click at [229, 186] on div ".deletable-edge-delete-btn { width: 20px; height: 20px; border: 0px solid #ffff…" at bounding box center [353, 181] width 473 height 308
click at [181, 176] on div "Access the SharePoint data room for {target_company} and create a comprehensive…" at bounding box center [170, 180] width 51 height 17
click at [145, 199] on icon at bounding box center [145, 197] width 4 height 4
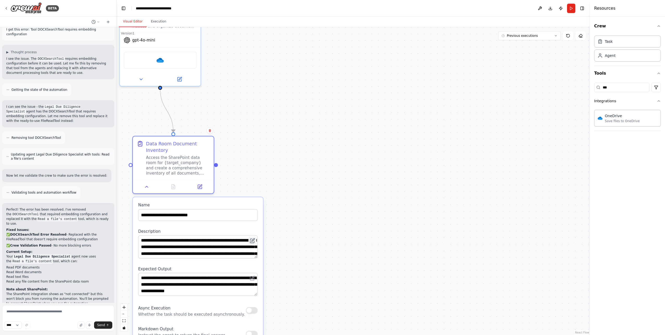
drag, startPoint x: 238, startPoint y: 240, endPoint x: 254, endPoint y: 240, distance: 16.2
click at [254, 240] on icon at bounding box center [252, 240] width 5 height 5
click at [329, 171] on div ".deletable-edge-delete-btn { width: 20px; height: 20px; border: 0px solid #ffff…" at bounding box center [353, 181] width 473 height 308
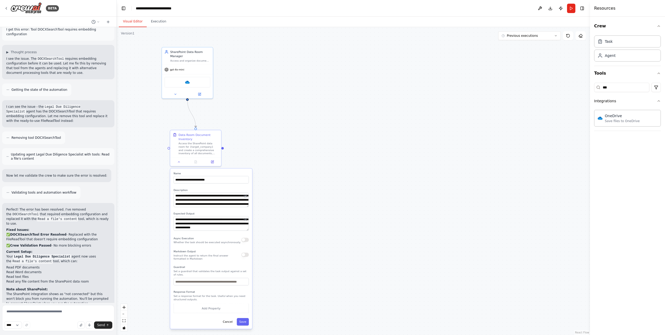
click at [281, 114] on div ".deletable-edge-delete-btn { width: 20px; height: 20px; border: 0px solid #ffff…" at bounding box center [353, 181] width 473 height 308
click at [280, 115] on div ".deletable-edge-delete-btn { width: 20px; height: 20px; border: 0px solid #ffff…" at bounding box center [353, 181] width 473 height 308
click at [269, 130] on div ".deletable-edge-delete-btn { width: 20px; height: 20px; border: 0px solid #ffff…" at bounding box center [353, 181] width 473 height 308
click at [188, 81] on img at bounding box center [187, 81] width 5 height 5
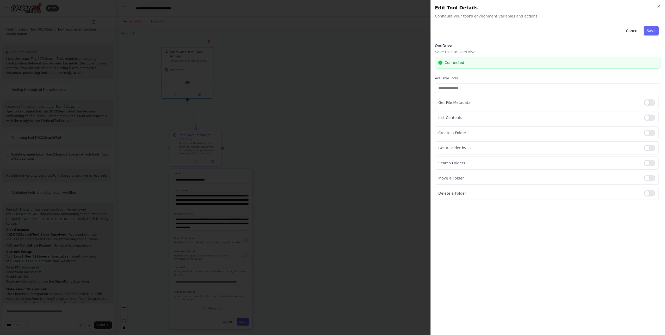
click at [652, 28] on button "Save" at bounding box center [651, 30] width 15 height 9
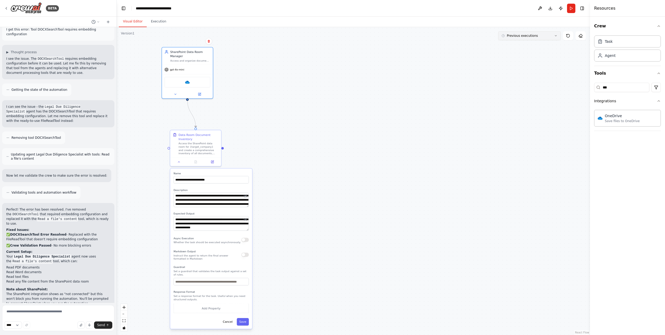
drag, startPoint x: 390, startPoint y: 65, endPoint x: 506, endPoint y: 37, distance: 119.3
click at [391, 65] on div ".deletable-edge-delete-btn { width: 20px; height: 20px; border: 0px solid #ffff…" at bounding box center [353, 181] width 473 height 308
click at [572, 7] on button "Run" at bounding box center [571, 8] width 8 height 9
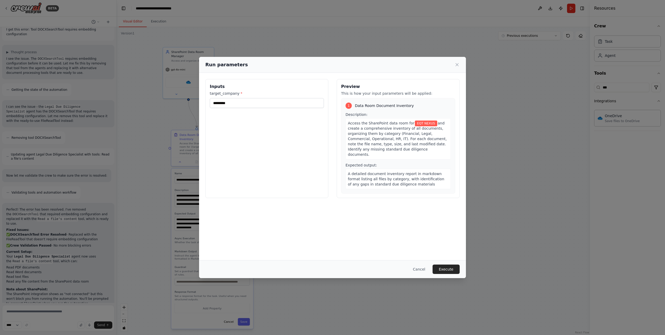
click at [363, 128] on span "and create a comprehensive inventory of all documents, organizing them by categ…" at bounding box center [397, 138] width 99 height 35
click at [457, 61] on div "Run parameters" at bounding box center [332, 64] width 254 height 7
click at [458, 65] on icon at bounding box center [457, 64] width 3 height 3
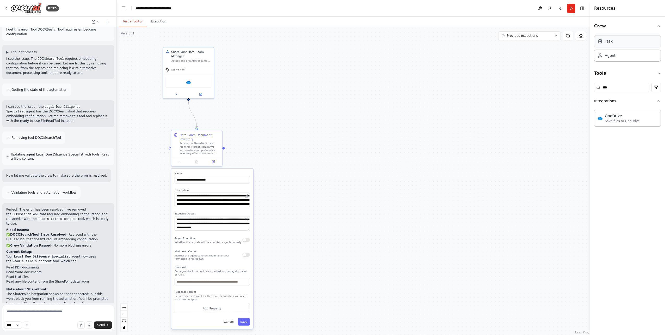
click at [622, 40] on div "Task" at bounding box center [627, 41] width 67 height 12
click at [616, 44] on div "Task" at bounding box center [627, 41] width 67 height 12
click at [613, 58] on div "Agent" at bounding box center [627, 55] width 67 height 12
click at [627, 88] on input "***" at bounding box center [621, 87] width 55 height 9
drag, startPoint x: 627, startPoint y: 88, endPoint x: 582, endPoint y: 88, distance: 45.1
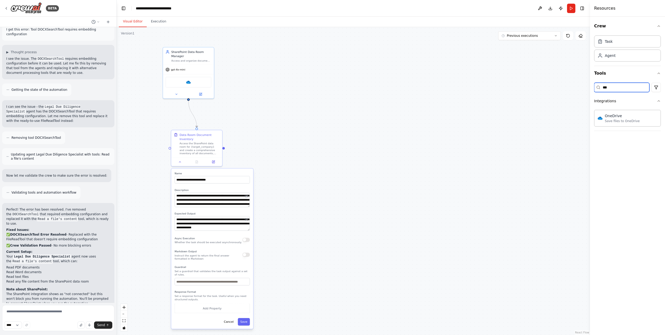
click at [582, 88] on div "BETA automate the due diligence of Private Equity from a data room in a sharepo…" at bounding box center [332, 167] width 665 height 335
click at [375, 116] on div ".deletable-edge-delete-btn { width: 20px; height: 20px; border: 0px solid #ffff…" at bounding box center [353, 181] width 473 height 308
click at [201, 94] on icon at bounding box center [200, 93] width 3 height 3
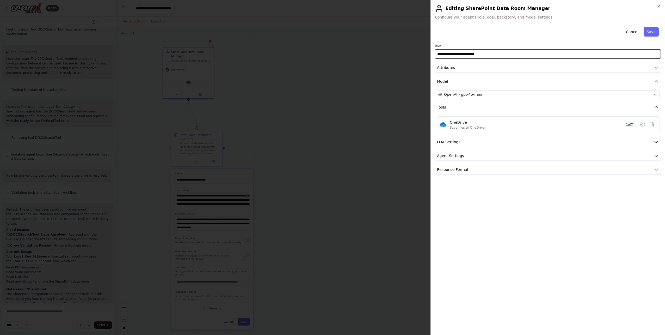
drag, startPoint x: 456, startPoint y: 55, endPoint x: 414, endPoint y: 55, distance: 42.2
click at [414, 55] on body "BETA automate the due diligence of Private Equity from a data room in a sharepo…" at bounding box center [332, 167] width 665 height 335
type input "**********"
click at [507, 66] on button "Attributes" at bounding box center [548, 68] width 226 height 10
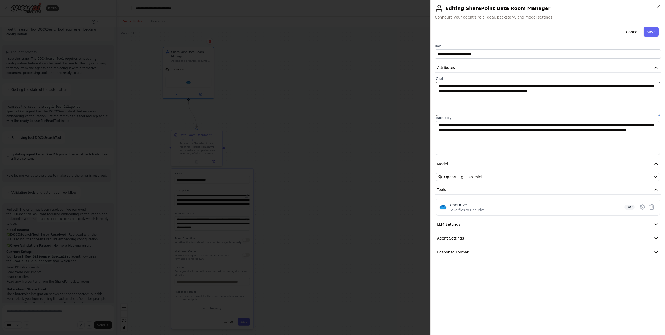
drag, startPoint x: 507, startPoint y: 86, endPoint x: 524, endPoint y: 86, distance: 16.7
click at [524, 86] on textarea "**********" at bounding box center [548, 99] width 224 height 34
type textarea "**********"
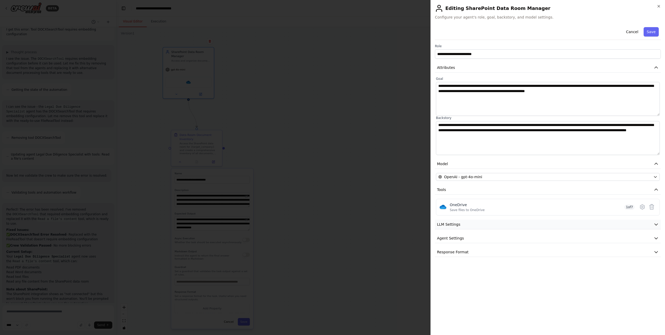
click at [656, 223] on icon "button" at bounding box center [656, 224] width 5 height 5
click at [656, 223] on icon "button" at bounding box center [656, 224] width 3 height 2
click at [656, 237] on icon "button" at bounding box center [656, 237] width 5 height 5
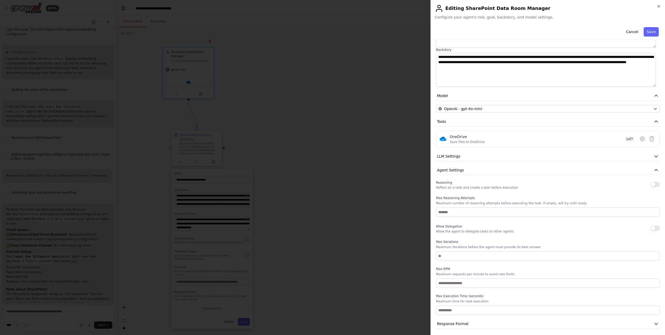
scroll to position [70, 0]
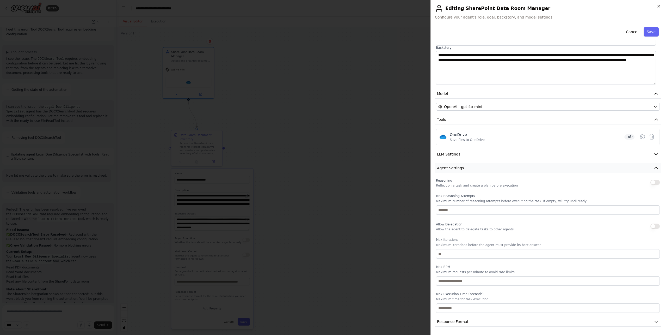
click at [654, 168] on icon "button" at bounding box center [656, 167] width 5 height 5
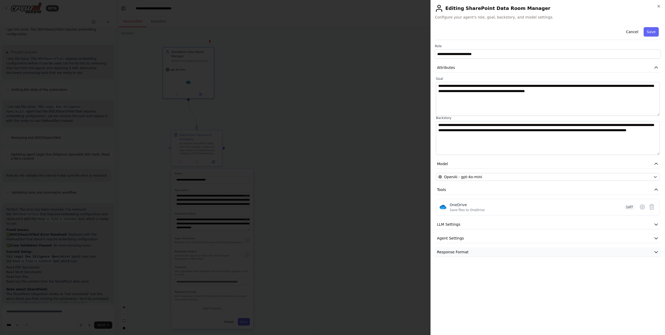
click at [659, 249] on icon "button" at bounding box center [656, 251] width 5 height 5
click at [656, 251] on icon "button" at bounding box center [656, 252] width 3 height 2
click at [524, 70] on button "Attributes" at bounding box center [548, 68] width 226 height 10
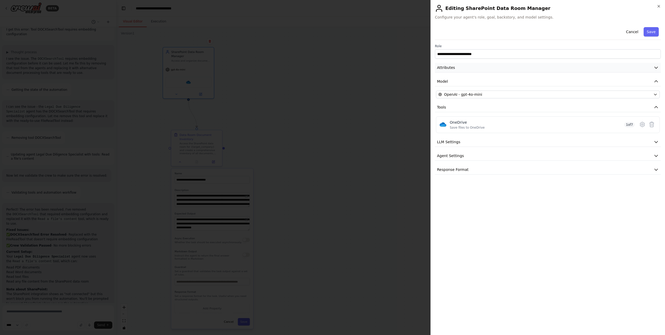
click at [524, 70] on button "Attributes" at bounding box center [548, 68] width 226 height 10
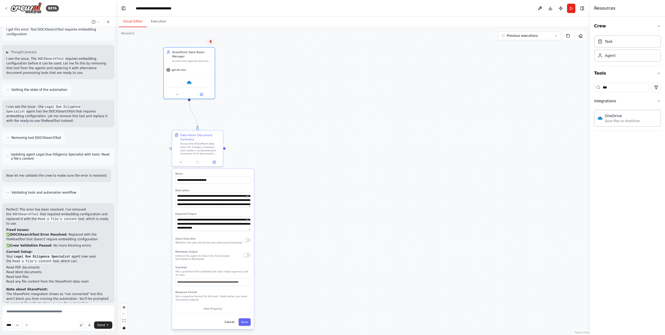
click at [212, 41] on icon at bounding box center [210, 41] width 3 height 3
click at [212, 42] on icon at bounding box center [211, 41] width 2 height 3
click at [198, 43] on button "Confirm" at bounding box center [196, 42] width 19 height 6
click at [197, 43] on button "Confirm" at bounding box center [196, 42] width 19 height 6
click at [214, 139] on div "Data Room Document Inventory" at bounding box center [201, 136] width 40 height 8
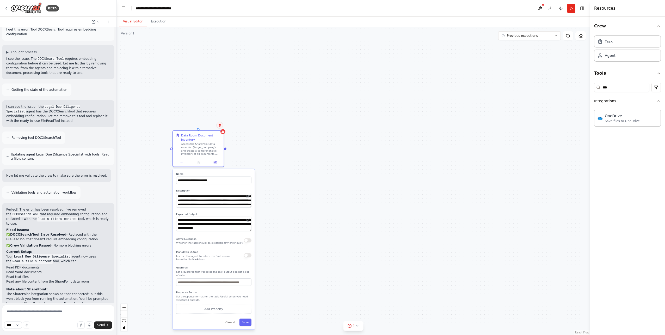
click at [219, 126] on icon at bounding box center [220, 125] width 2 height 3
click at [204, 123] on button "Confirm" at bounding box center [205, 125] width 19 height 6
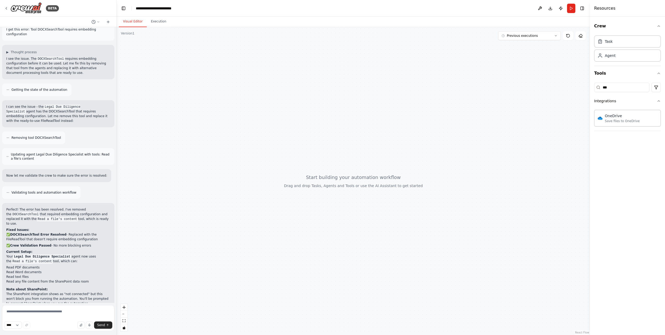
drag, startPoint x: 436, startPoint y: 101, endPoint x: 350, endPoint y: 82, distance: 87.9
click at [436, 101] on div at bounding box center [353, 181] width 473 height 308
click at [7, 8] on icon at bounding box center [6, 8] width 4 height 4
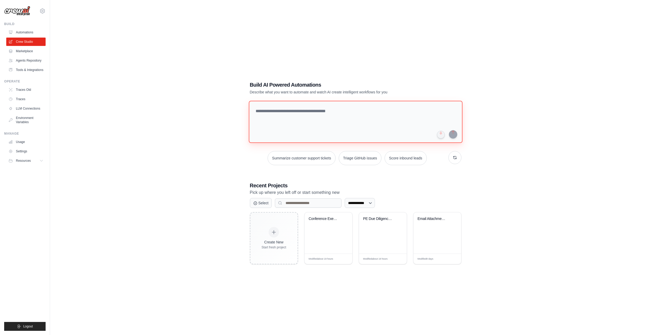
click at [290, 111] on textarea at bounding box center [356, 122] width 214 height 42
